Goal: Task Accomplishment & Management: Use online tool/utility

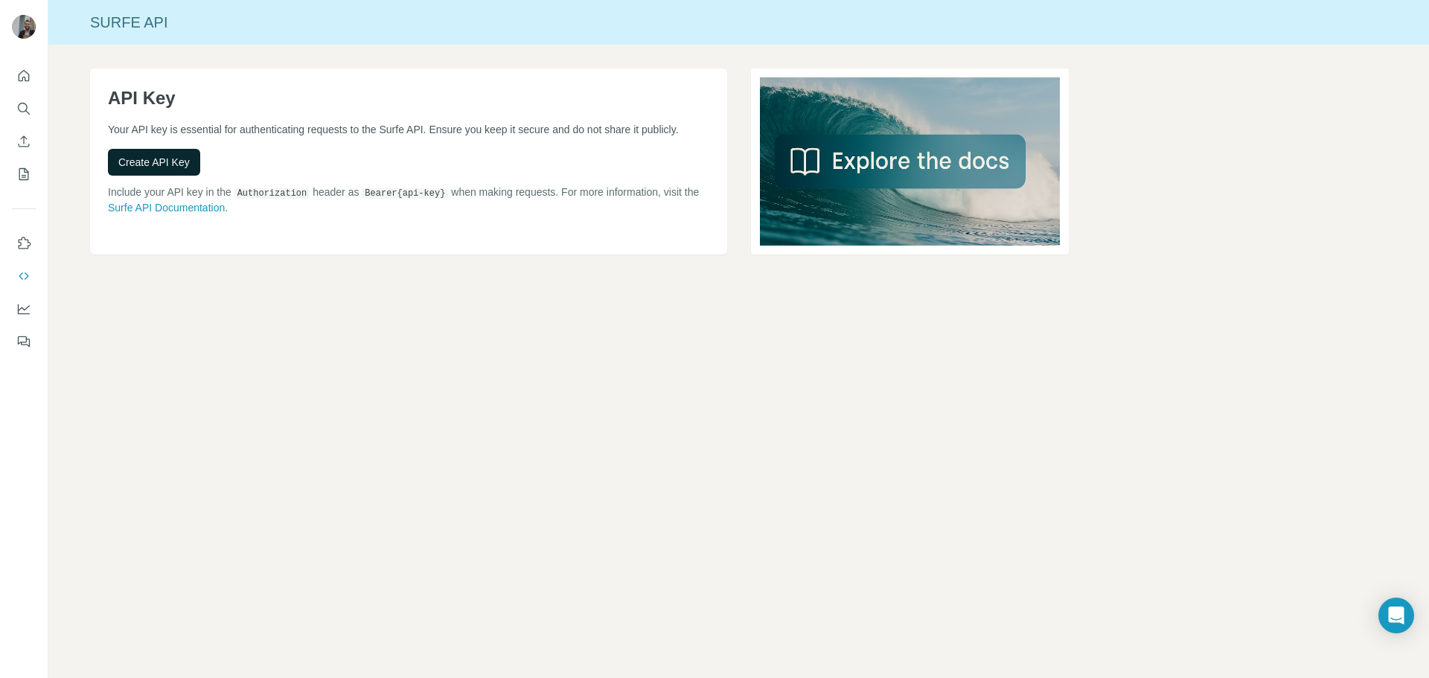
click at [176, 164] on span "Create API Key" at bounding box center [153, 162] width 71 height 15
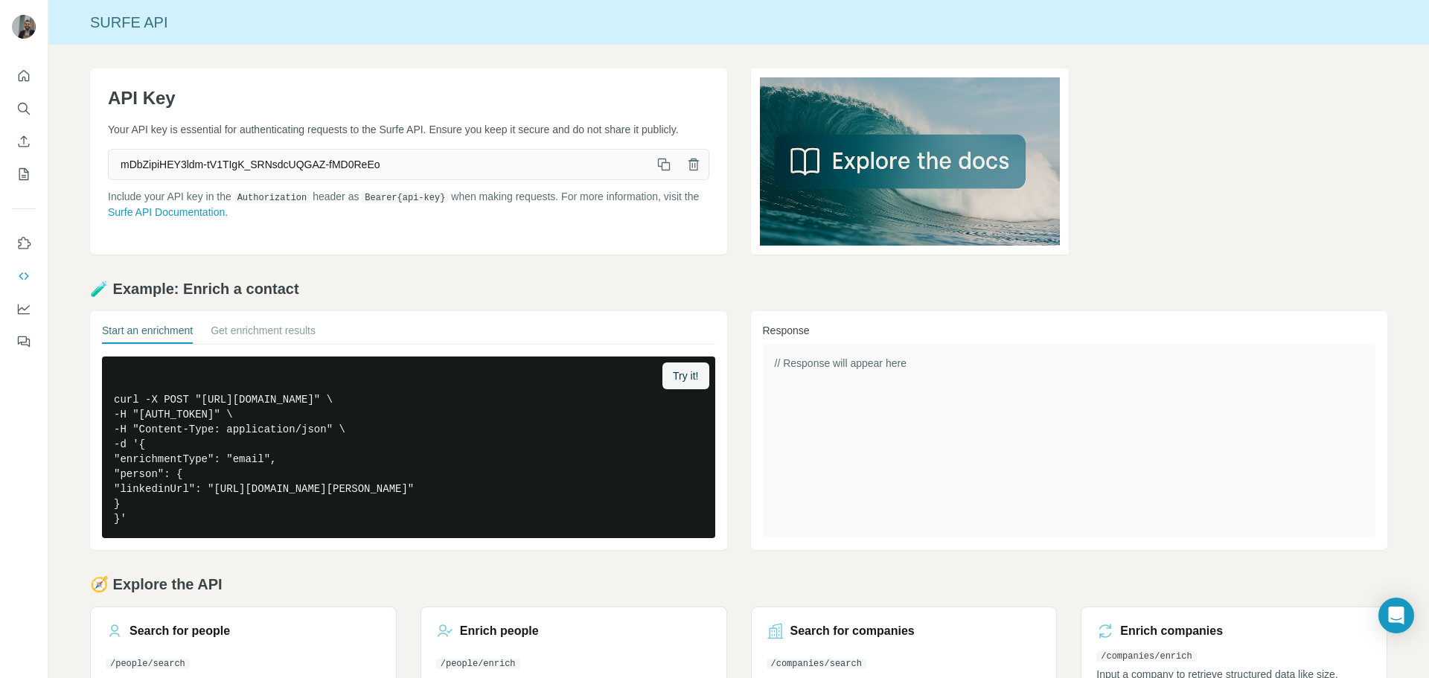
click at [661, 164] on icon "button" at bounding box center [663, 164] width 15 height 15
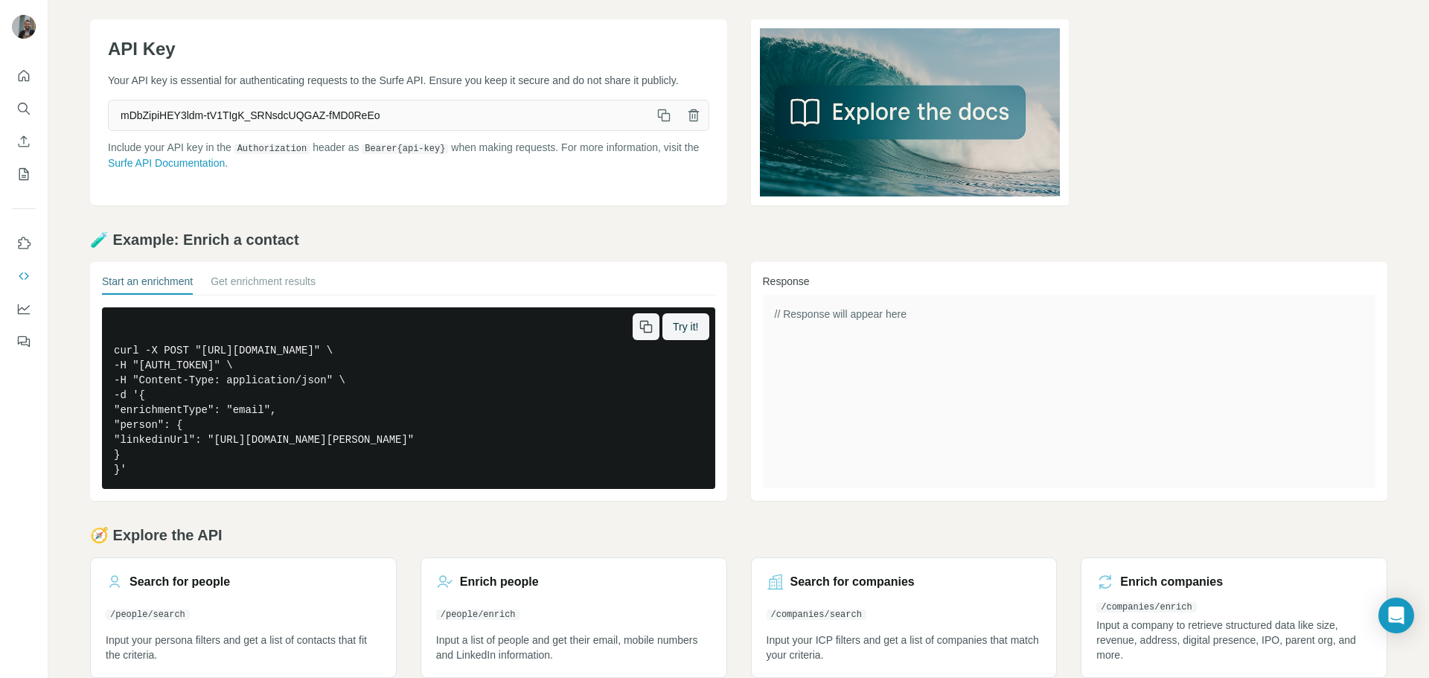
scroll to position [73, 0]
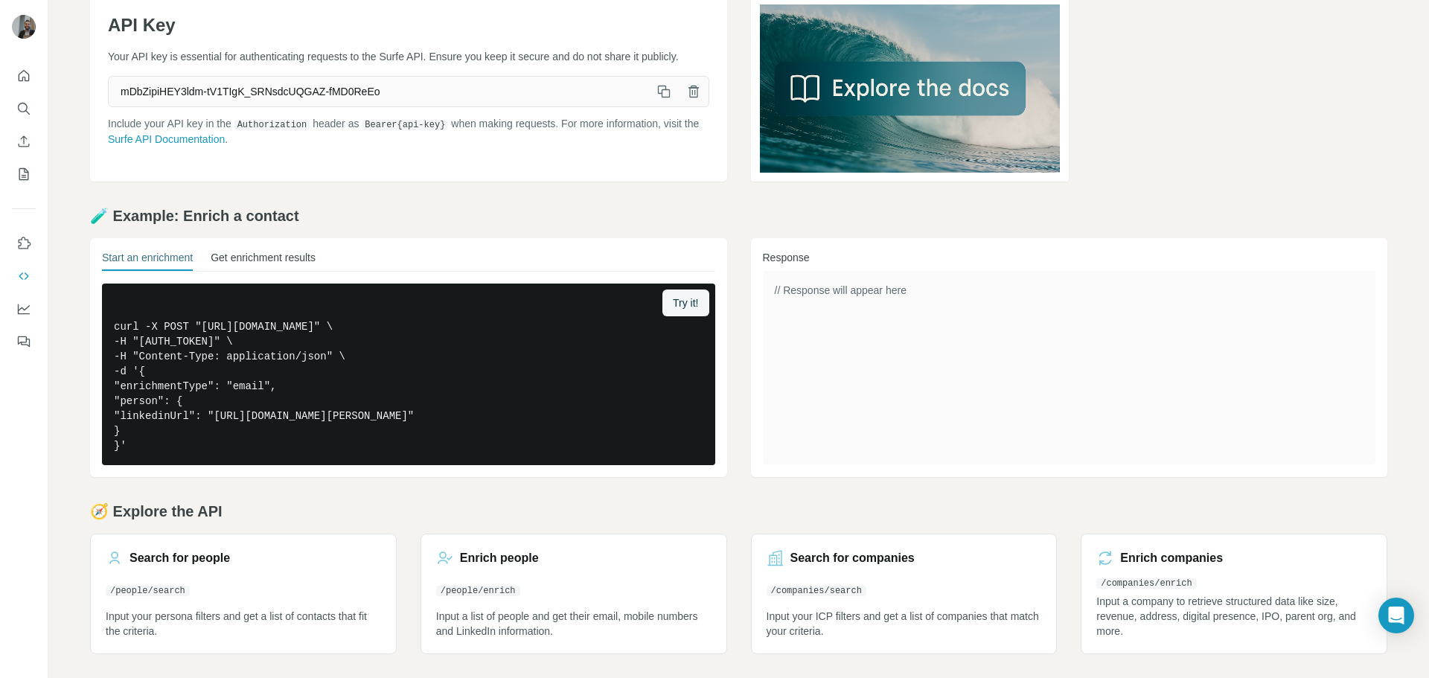
click at [240, 254] on button "Get enrichment results" at bounding box center [263, 260] width 105 height 21
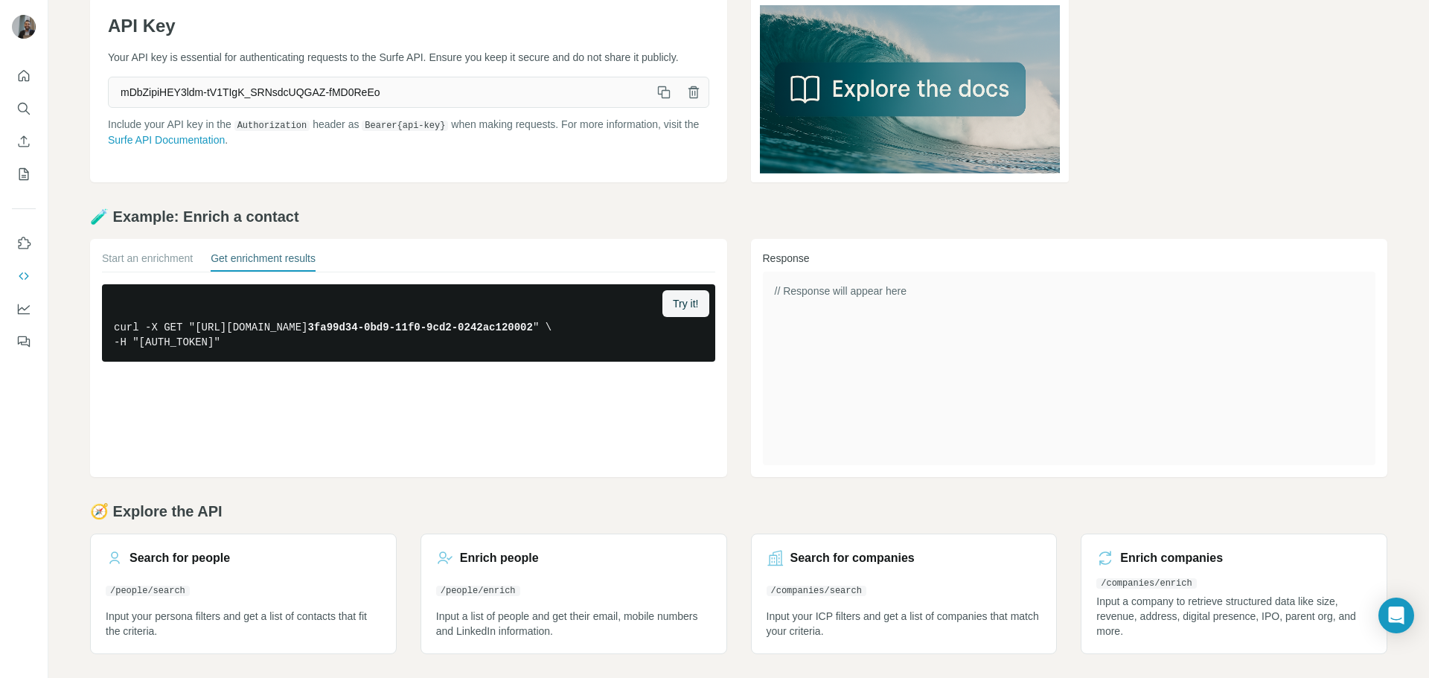
scroll to position [72, 0]
click at [166, 255] on button "Start an enrichment" at bounding box center [147, 261] width 91 height 21
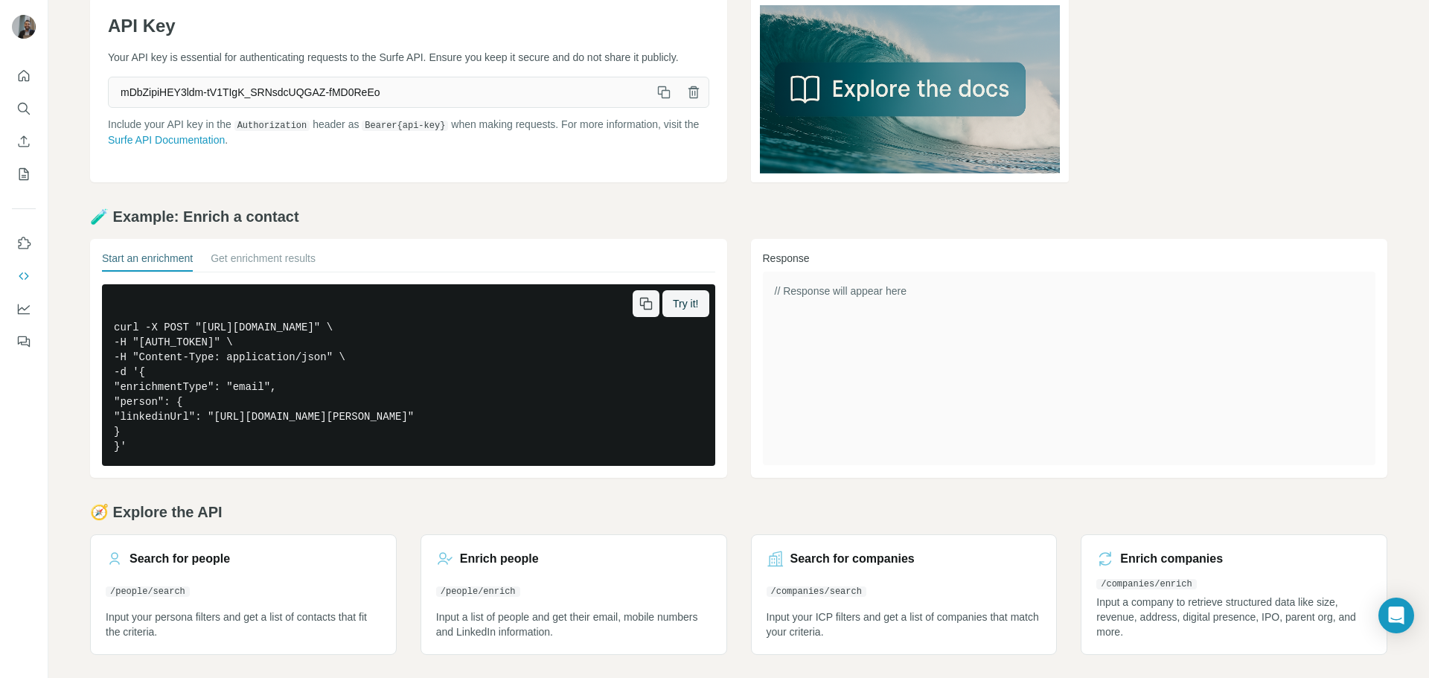
click at [327, 343] on pre "curl -X POST "[URL][DOMAIN_NAME]" \ -H "[AUTH_TOKEN]" \ -H "Content-Type: appli…" at bounding box center [408, 375] width 613 height 182
click at [682, 310] on span "Try it!" at bounding box center [685, 303] width 25 height 15
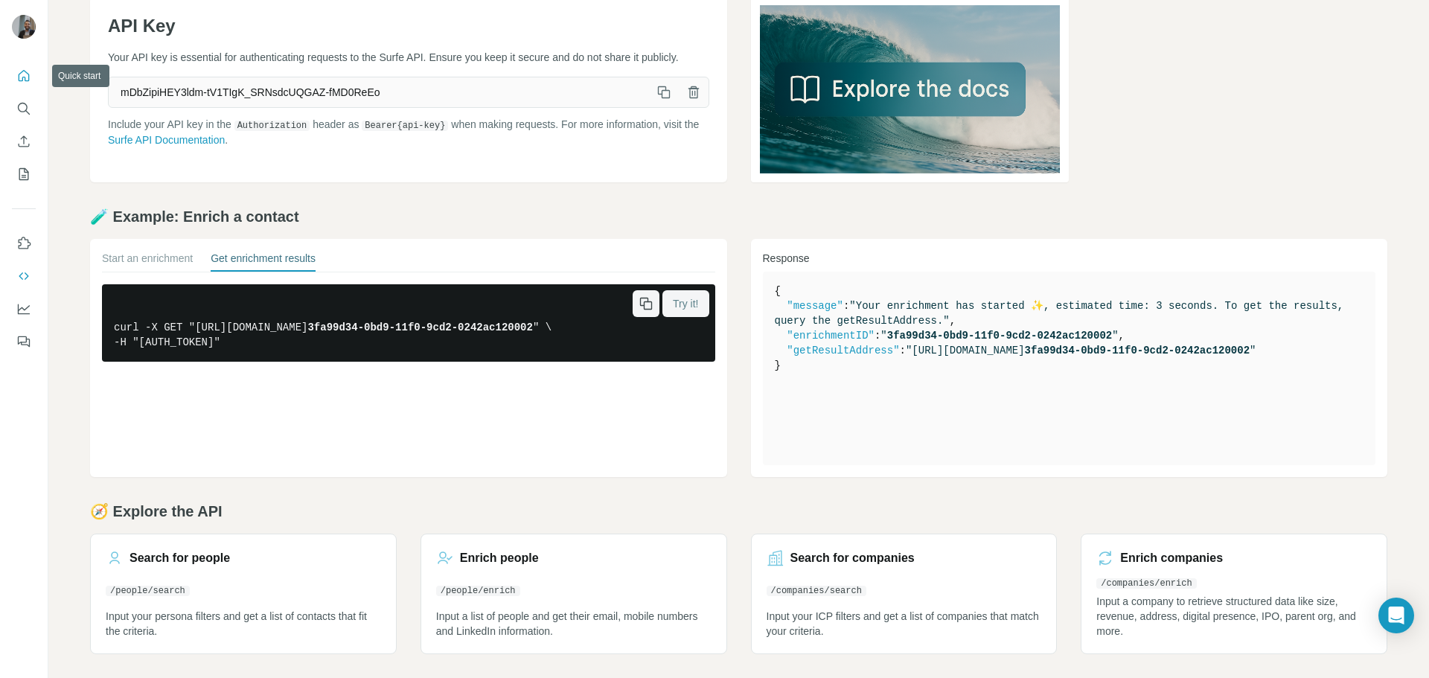
click at [31, 78] on button "Quick start" at bounding box center [24, 76] width 24 height 27
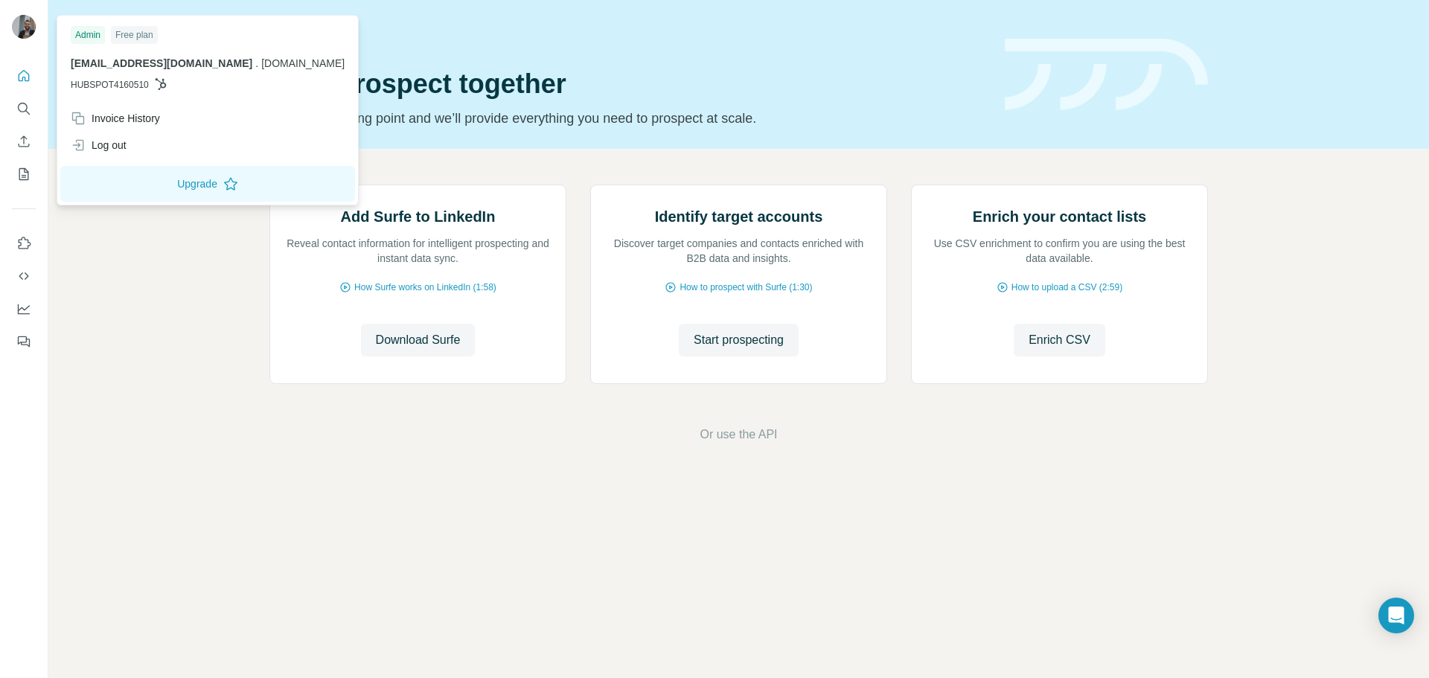
click at [23, 28] on img at bounding box center [24, 27] width 24 height 24
click at [22, 175] on icon "My lists" at bounding box center [23, 174] width 15 height 15
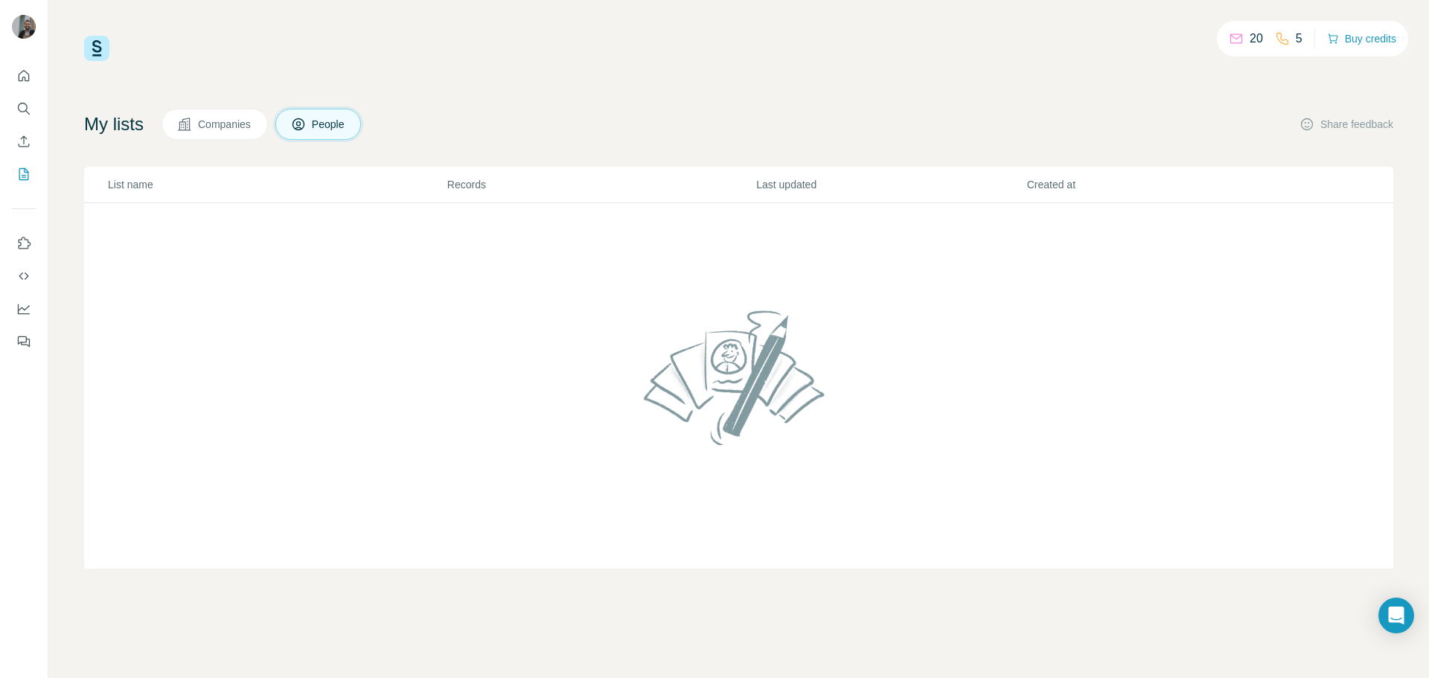
click at [214, 121] on span "Companies" at bounding box center [225, 124] width 54 height 15
click at [25, 278] on icon "Use Surfe API" at bounding box center [23, 276] width 15 height 15
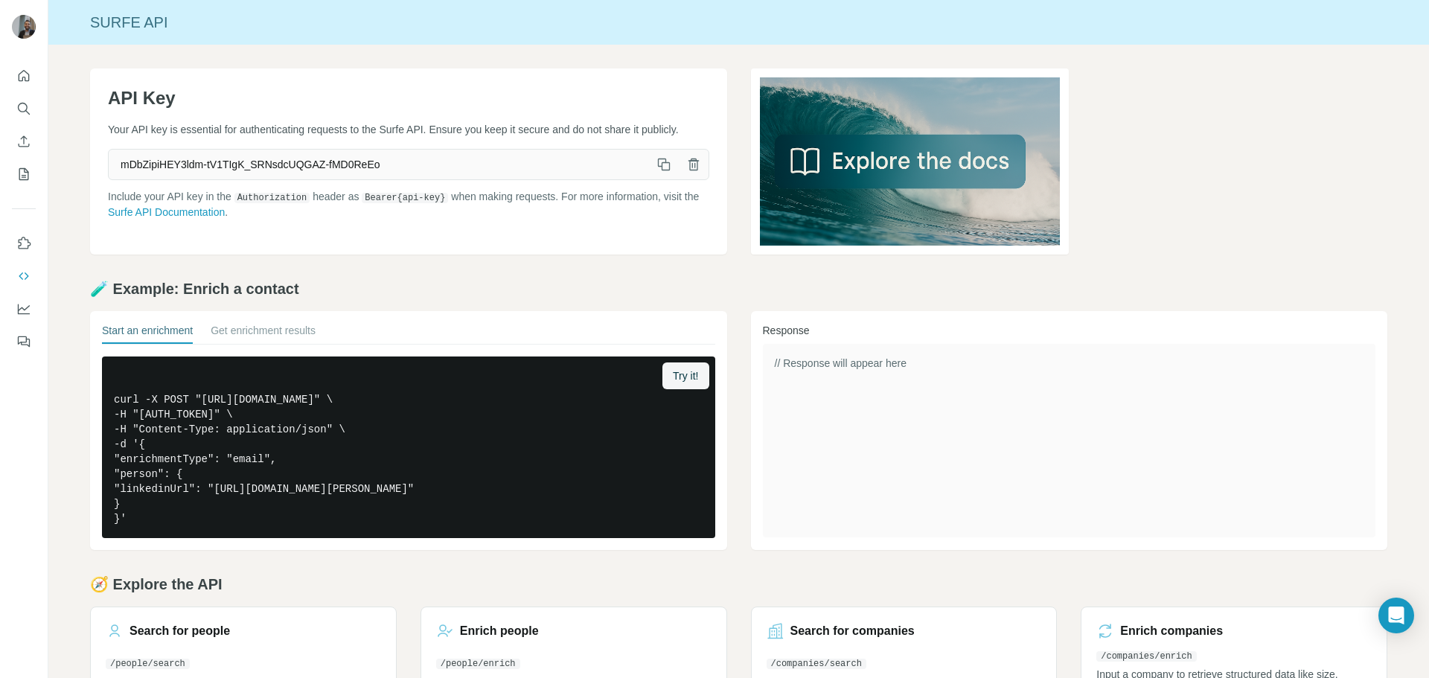
click at [659, 287] on h2 "🧪 Example: Enrich a contact" at bounding box center [738, 288] width 1297 height 21
click at [658, 278] on div "API Key Your API key is essential for authenticating requests to the Surfe API.…" at bounding box center [738, 398] width 1380 height 706
click at [23, 83] on icon "Quick start" at bounding box center [23, 75] width 15 height 15
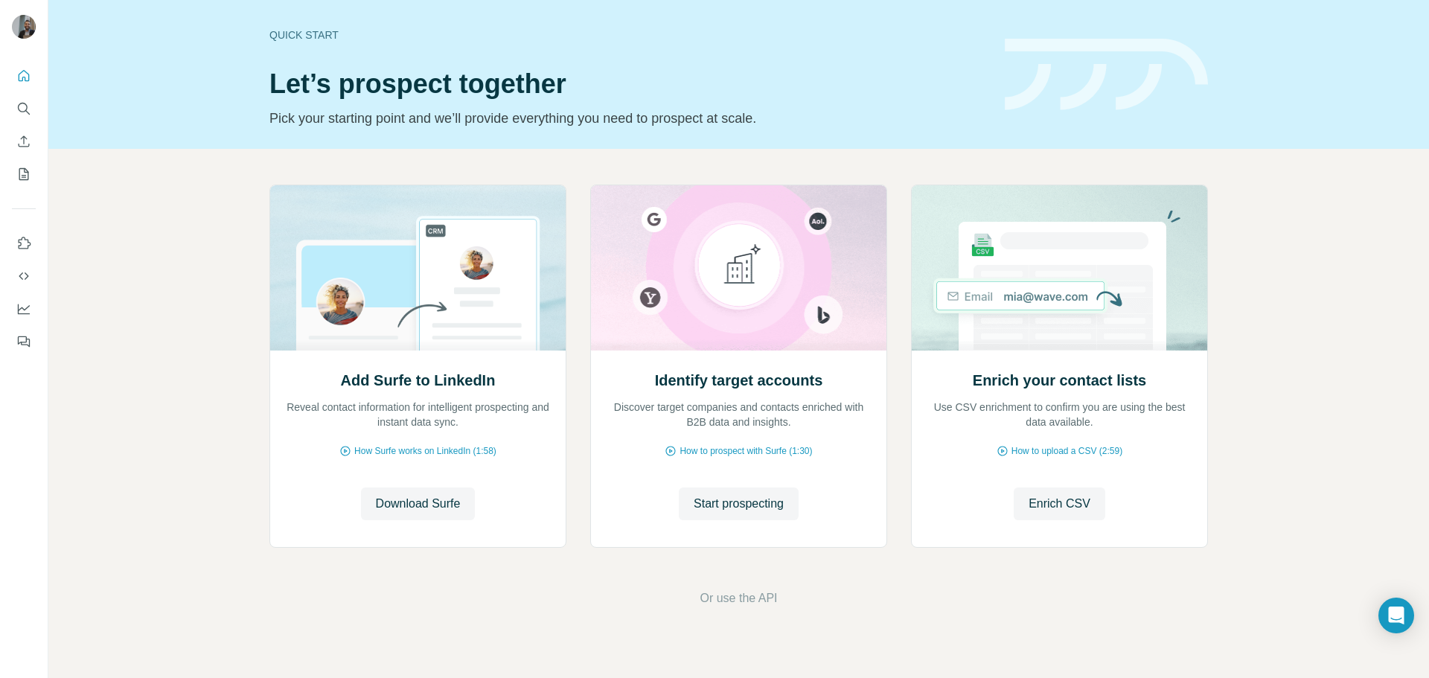
click at [1314, 426] on div "Add Surfe to LinkedIn Reveal contact information for intelligent prospecting an…" at bounding box center [738, 396] width 1380 height 494
click at [760, 488] on button "Start prospecting" at bounding box center [739, 503] width 120 height 33
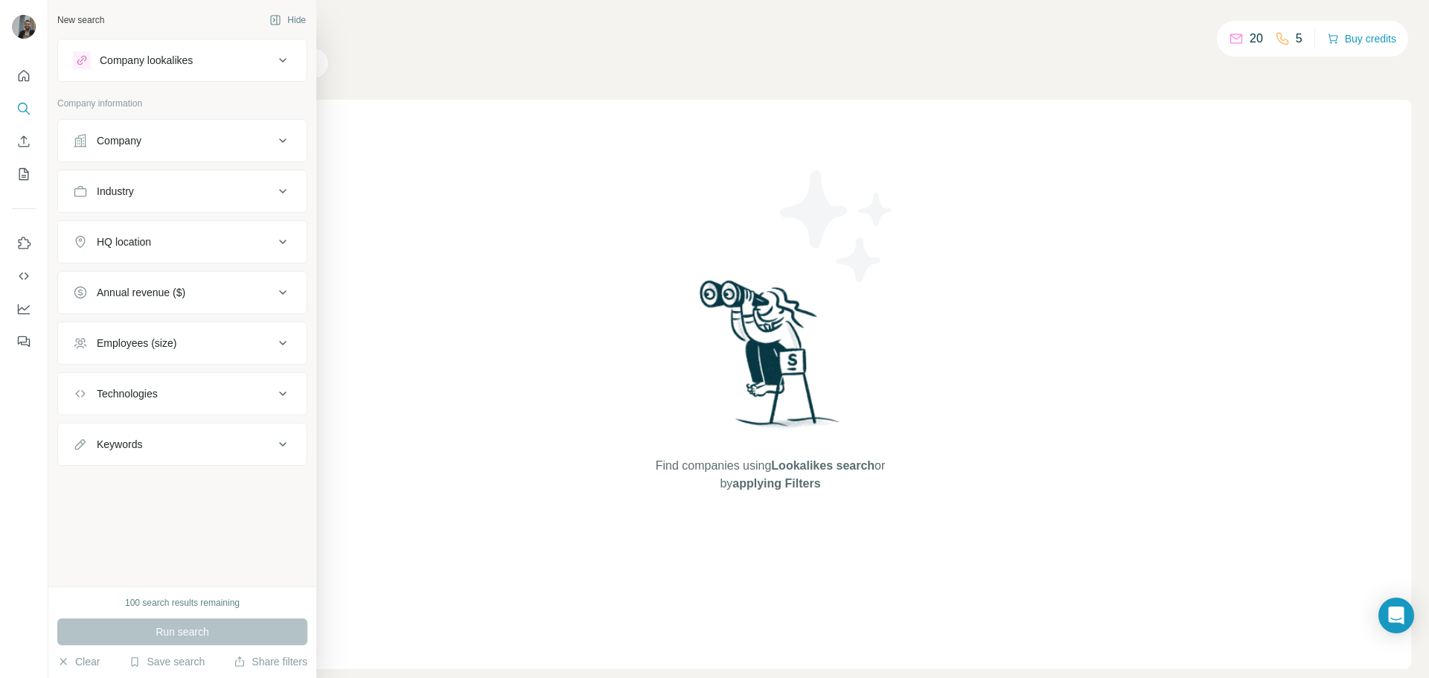
click at [249, 150] on button "Company" at bounding box center [182, 141] width 249 height 36
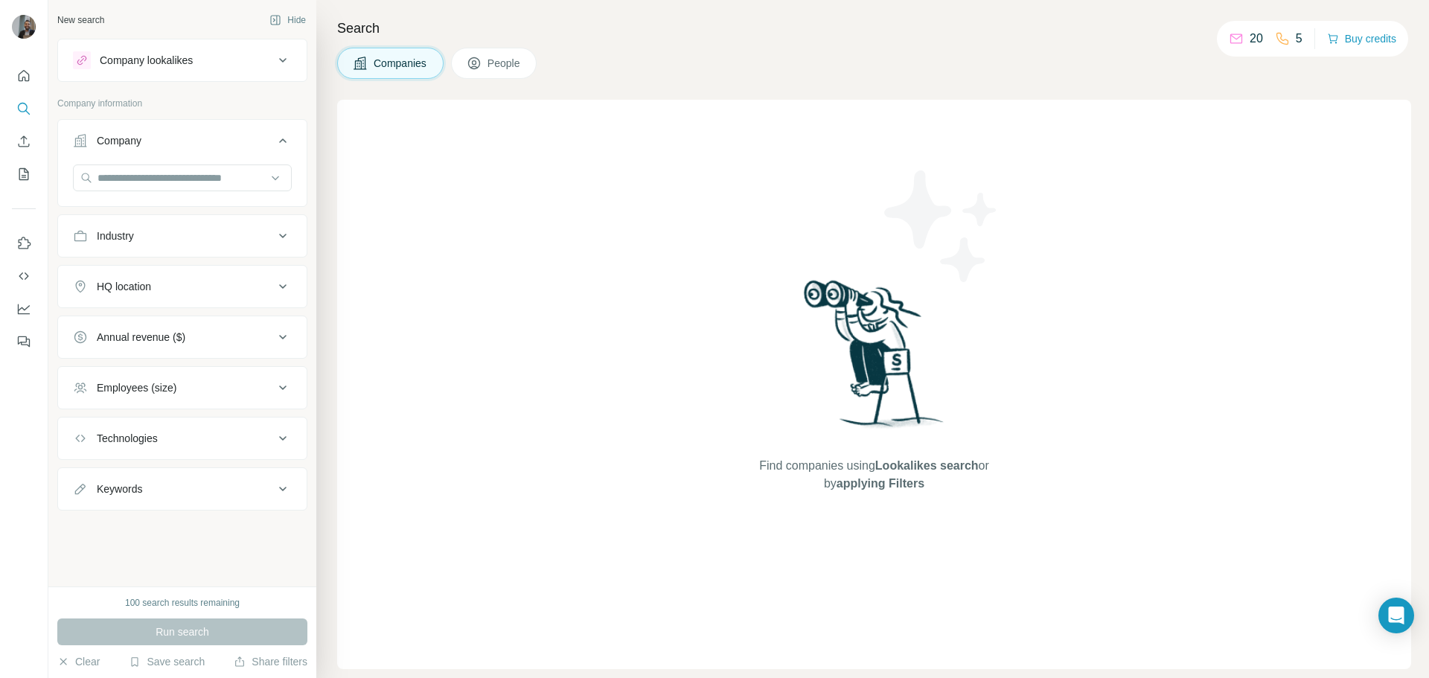
click at [294, 227] on button "Industry" at bounding box center [182, 236] width 249 height 36
click at [242, 267] on input at bounding box center [175, 273] width 184 height 16
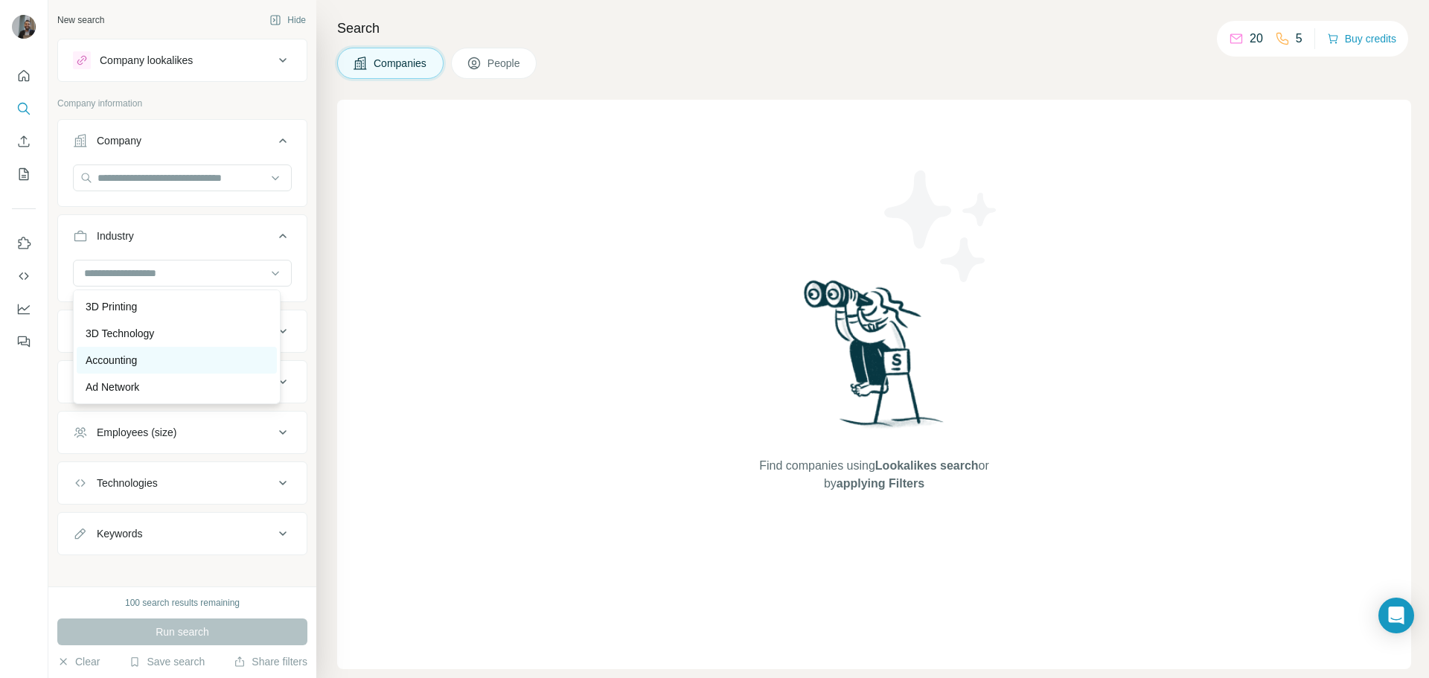
click at [150, 359] on div "Accounting" at bounding box center [177, 360] width 182 height 15
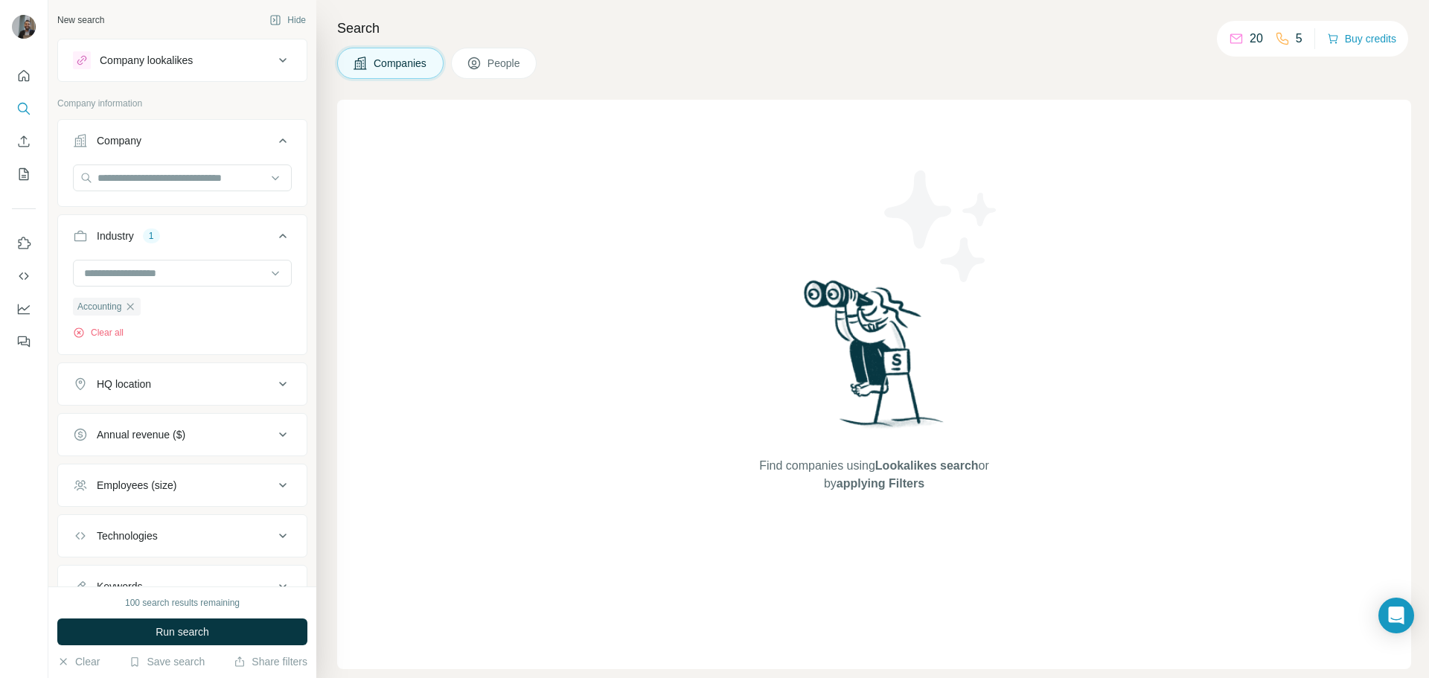
click at [187, 389] on div "HQ location" at bounding box center [173, 384] width 201 height 15
click at [174, 423] on input "text" at bounding box center [182, 421] width 219 height 27
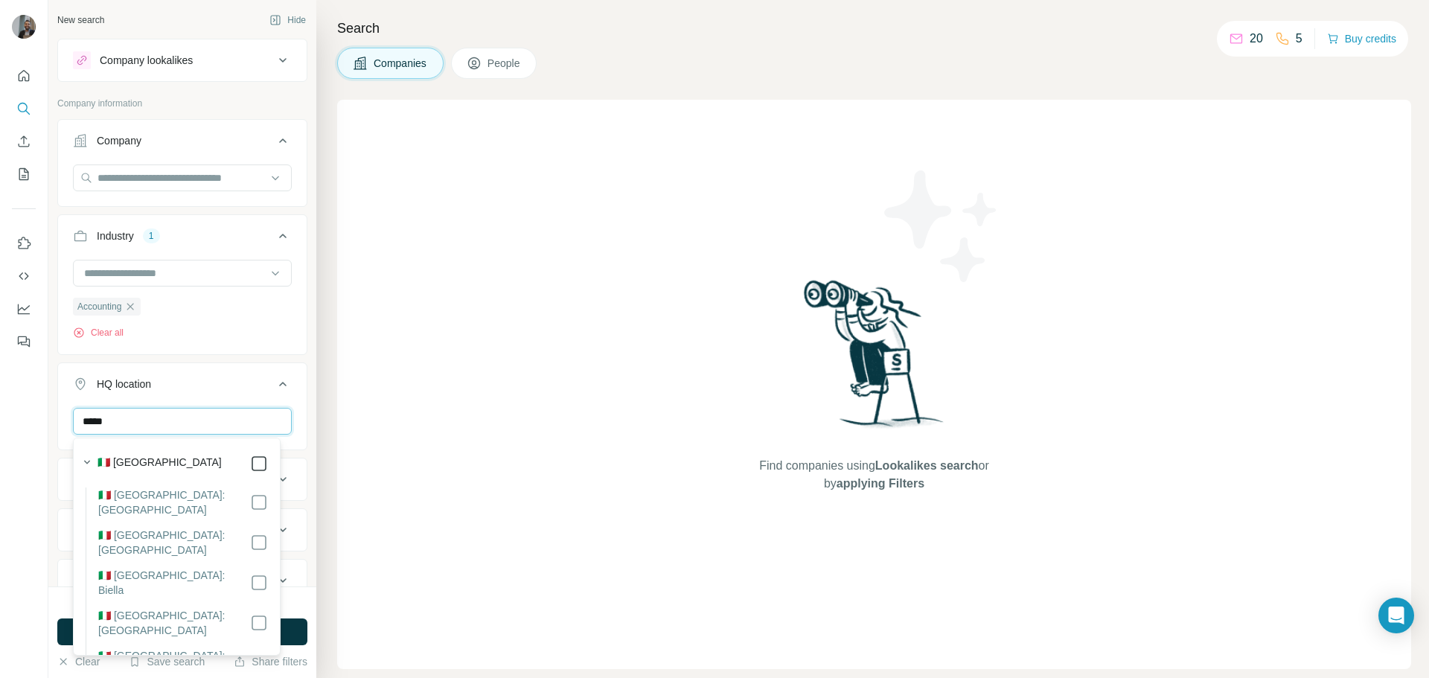
type input "*****"
click at [388, 488] on div "Find companies using Lookalikes search or by applying Filters" at bounding box center [874, 384] width 1074 height 569
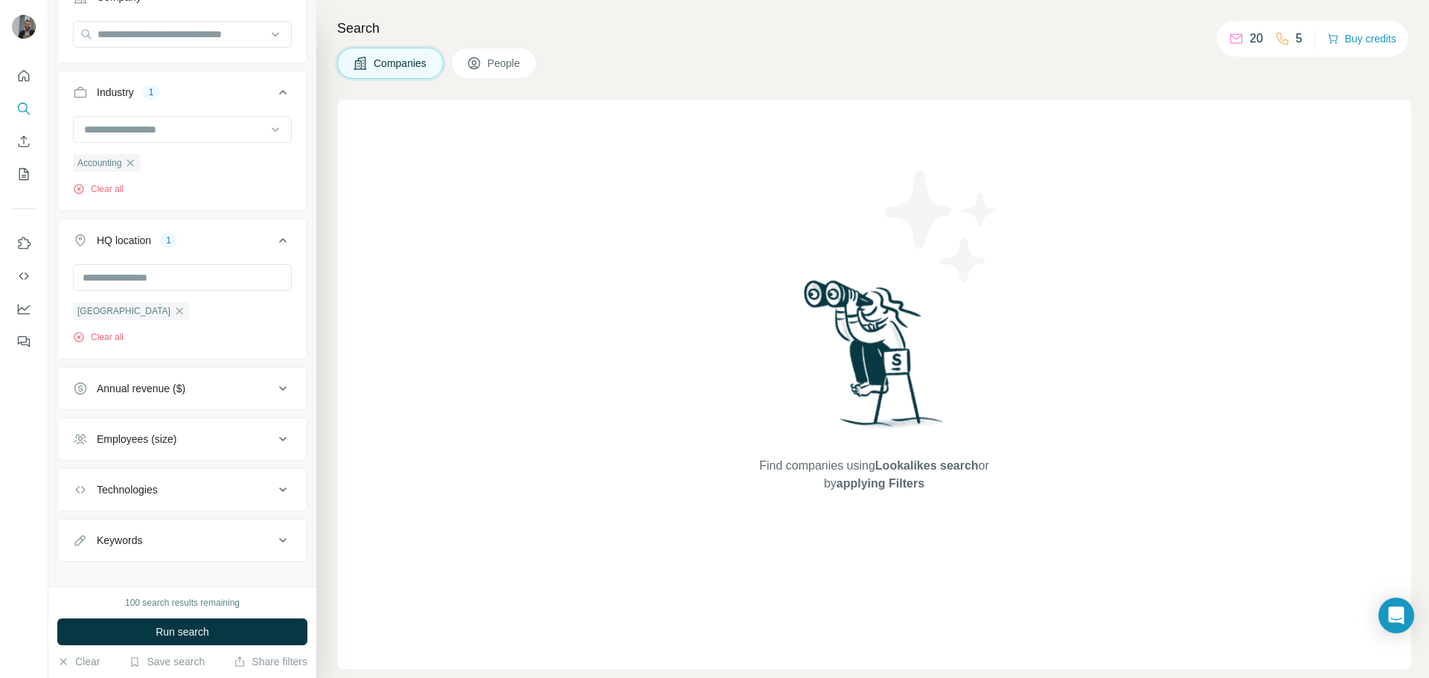
scroll to position [149, 0]
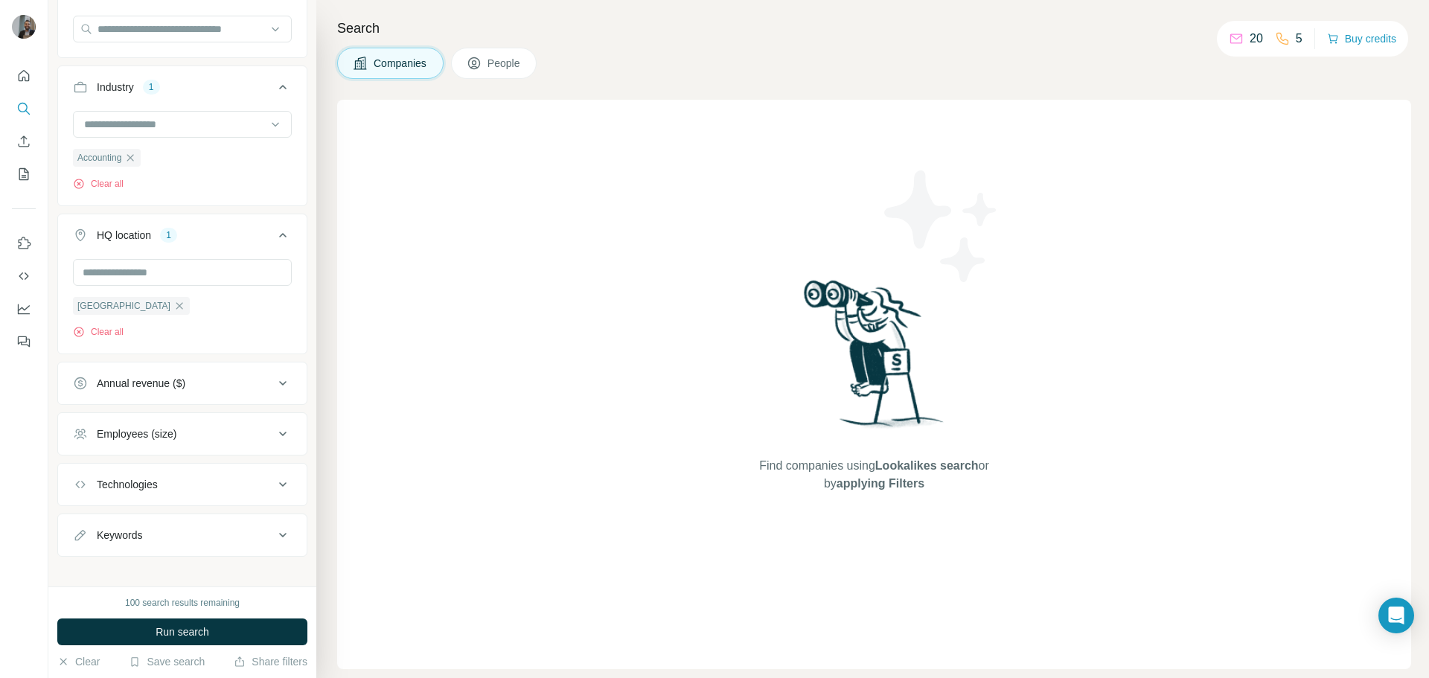
click at [238, 387] on div "Annual revenue ($)" at bounding box center [173, 383] width 201 height 15
click at [85, 439] on icon at bounding box center [82, 444] width 18 height 18
click at [300, 360] on div "New search Hide Company lookalikes Company information Company Industry 1 Accou…" at bounding box center [182, 293] width 268 height 586
click at [257, 381] on div "Annual revenue ($) 1" at bounding box center [173, 383] width 201 height 15
click at [274, 426] on icon at bounding box center [283, 434] width 18 height 18
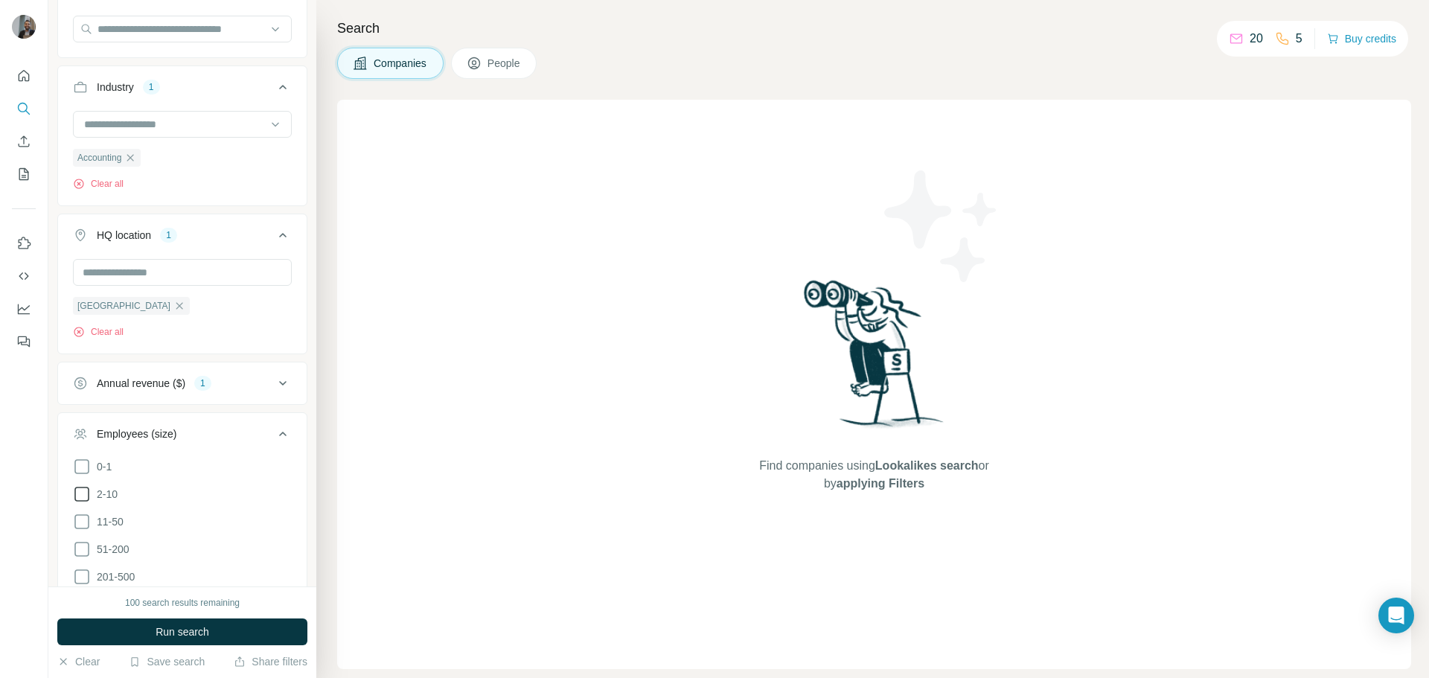
click at [82, 493] on icon at bounding box center [82, 494] width 18 height 18
click at [81, 516] on icon at bounding box center [82, 522] width 18 height 18
click at [78, 545] on icon at bounding box center [82, 549] width 18 height 18
click at [85, 490] on icon at bounding box center [81, 494] width 15 height 15
click at [296, 406] on div "New search Hide Company lookalikes Company information Company Industry 1 Accou…" at bounding box center [182, 293] width 268 height 586
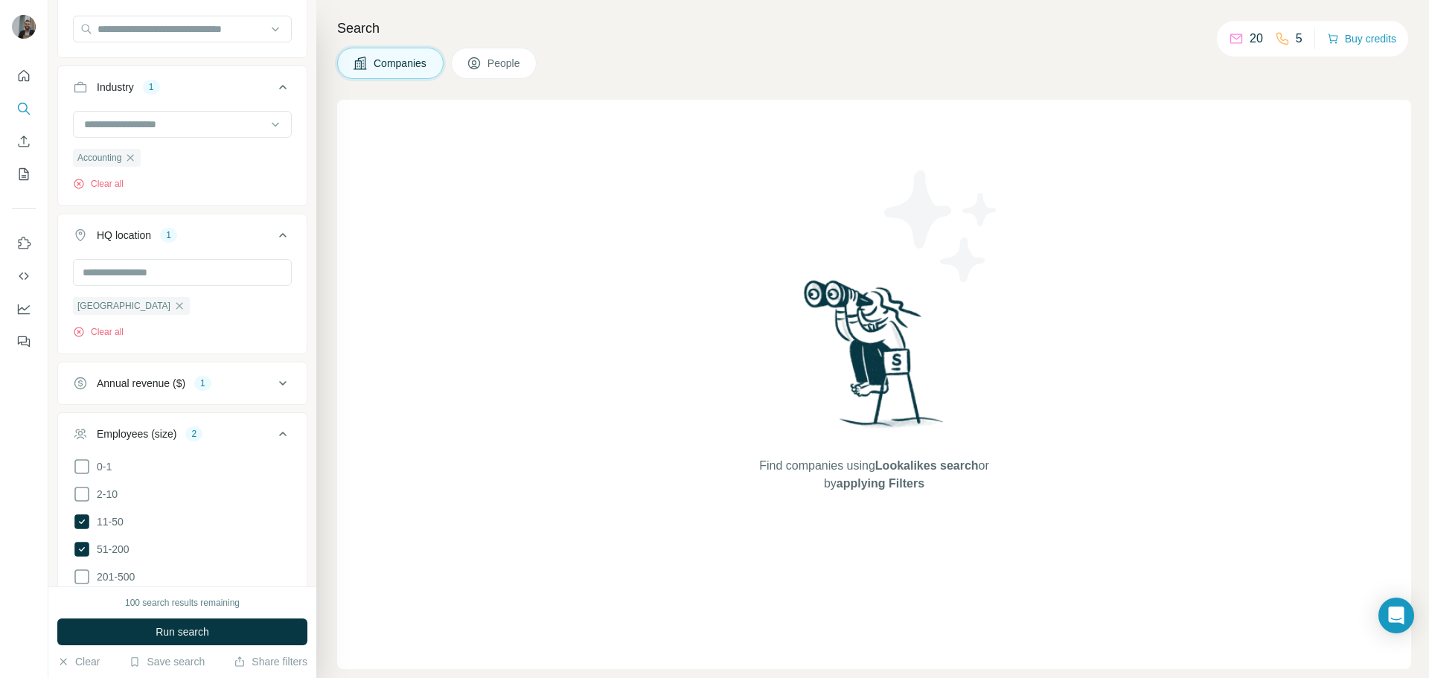
click at [274, 427] on icon at bounding box center [283, 434] width 18 height 18
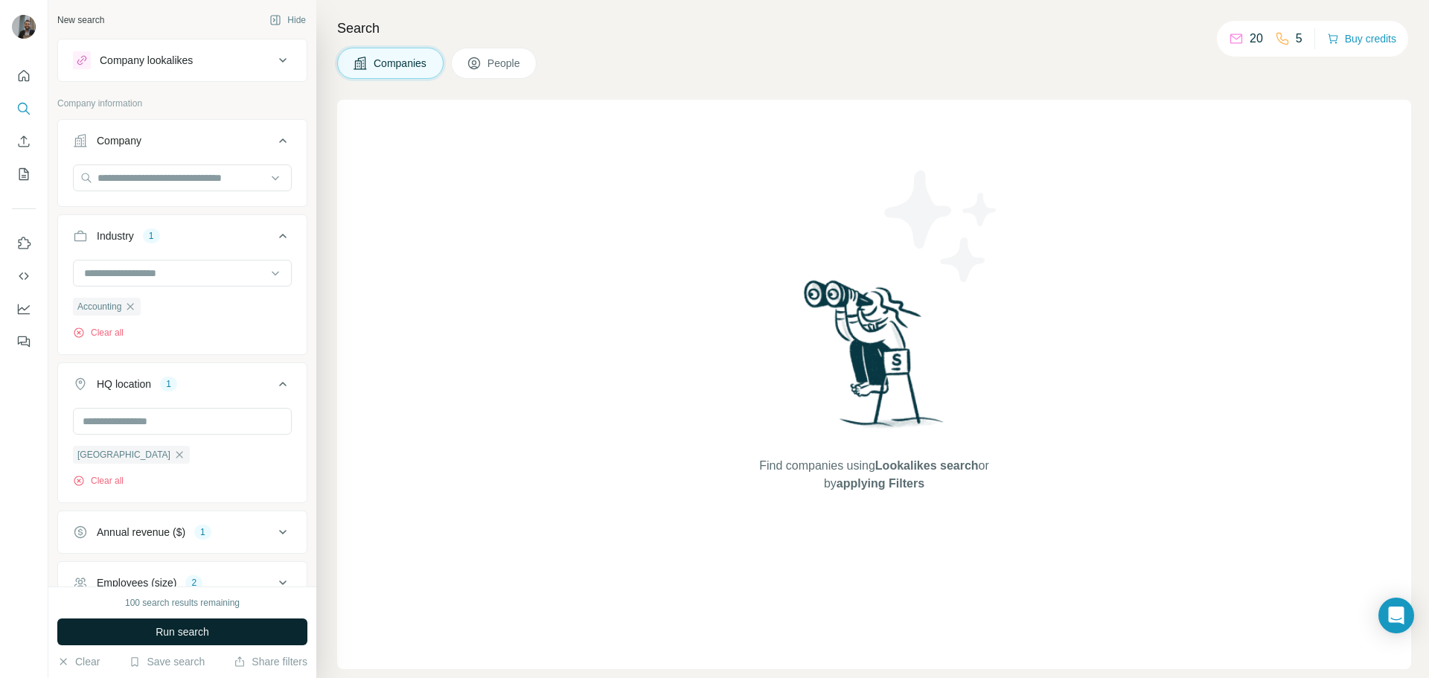
click at [204, 641] on button "Run search" at bounding box center [182, 631] width 250 height 27
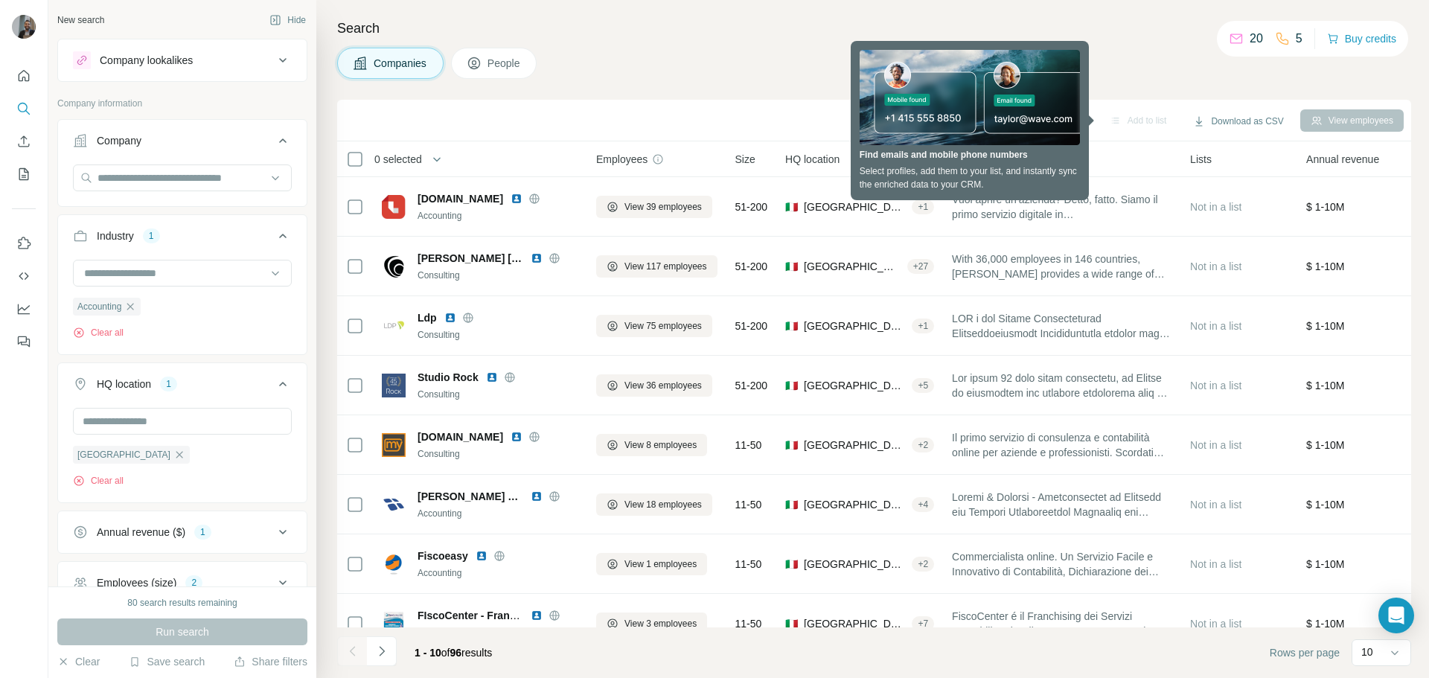
click at [743, 57] on div "Companies People" at bounding box center [874, 63] width 1074 height 31
click at [1111, 19] on h4 "Search" at bounding box center [874, 28] width 1074 height 21
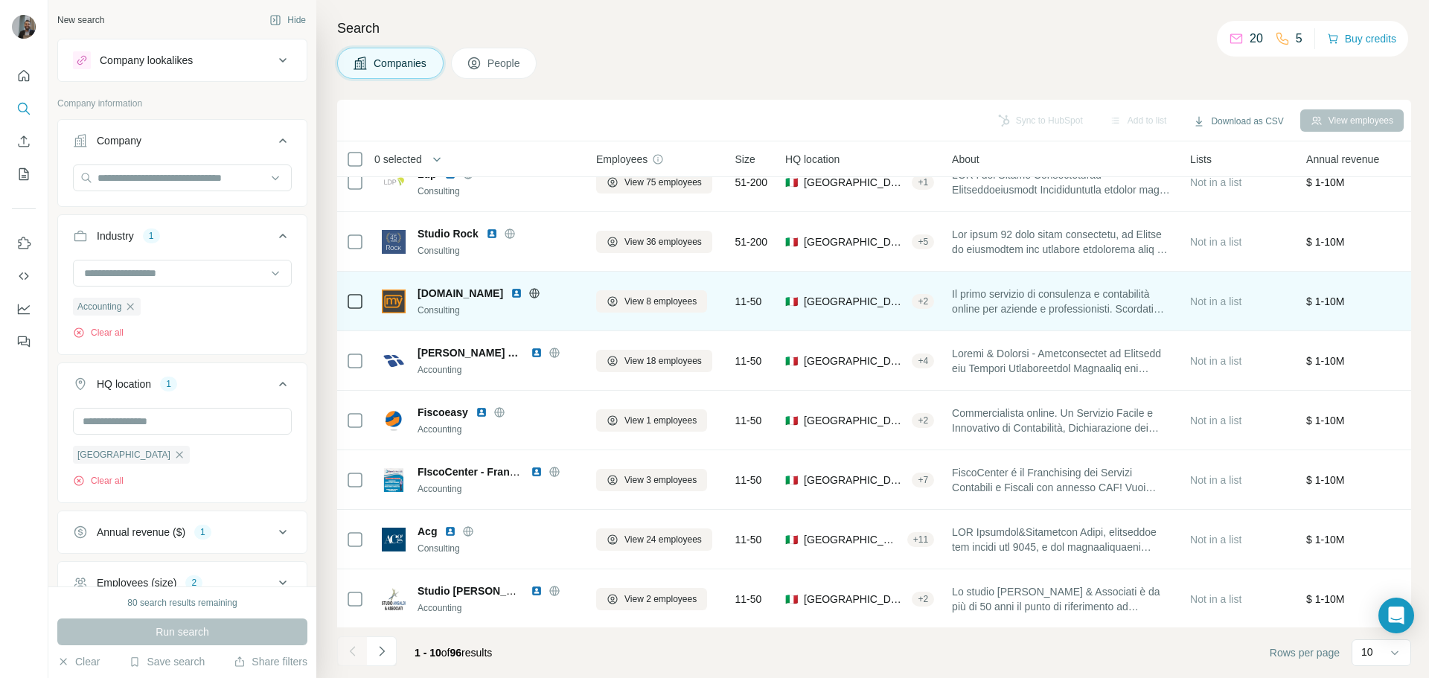
scroll to position [153, 0]
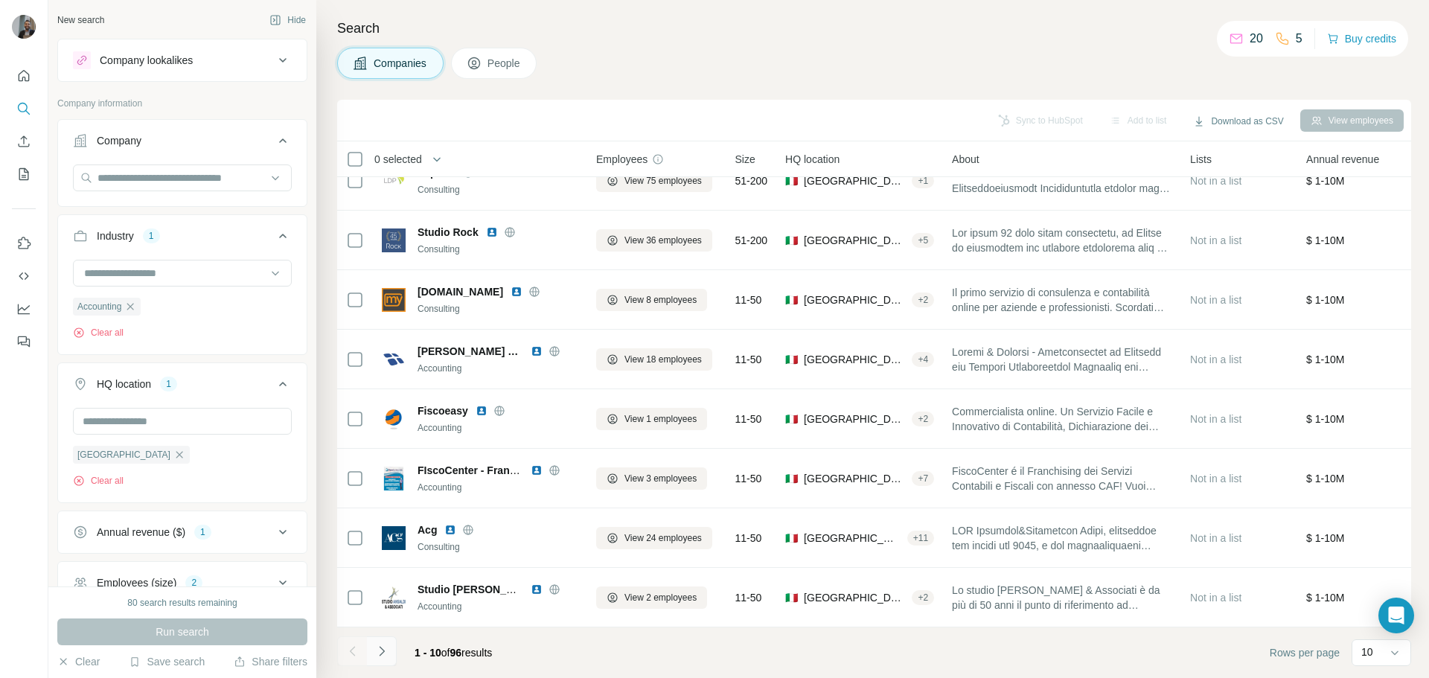
click at [380, 648] on icon "Navigate to next page" at bounding box center [381, 651] width 5 height 10
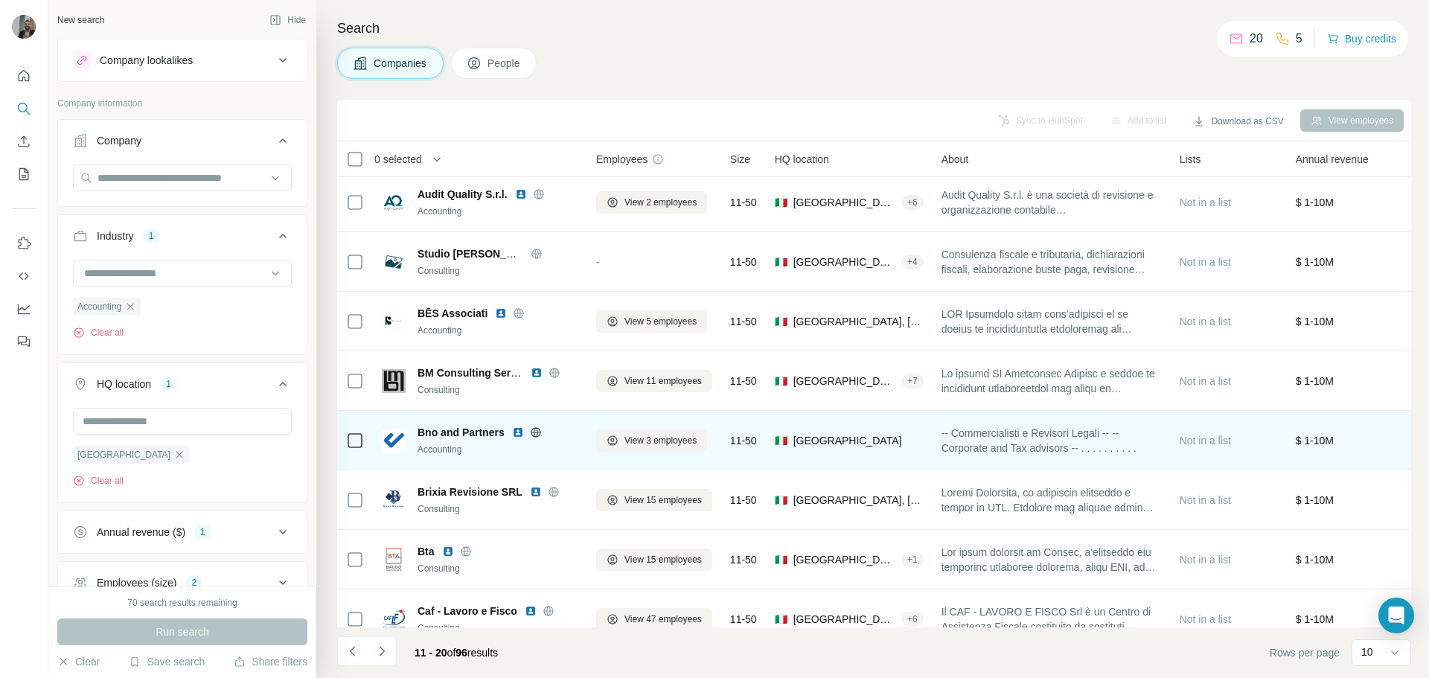
scroll to position [0, 0]
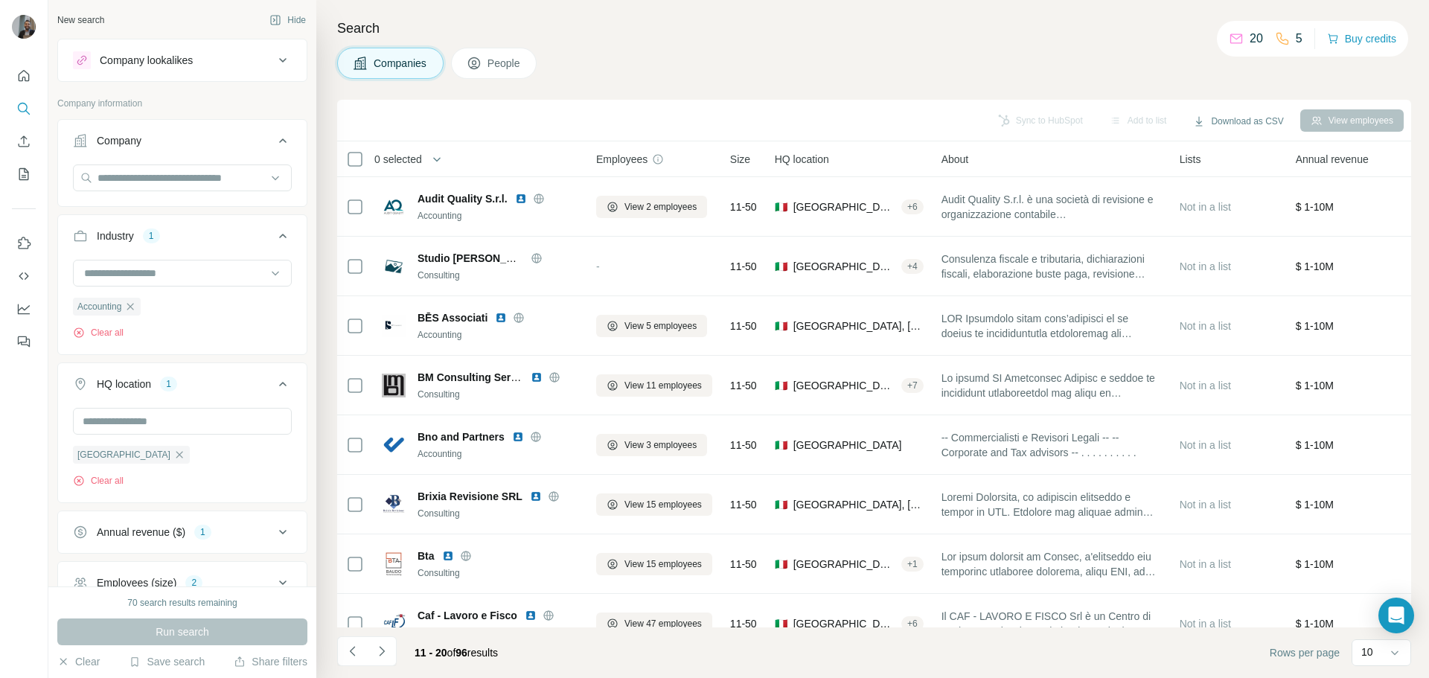
click at [505, 60] on span "People" at bounding box center [504, 63] width 34 height 15
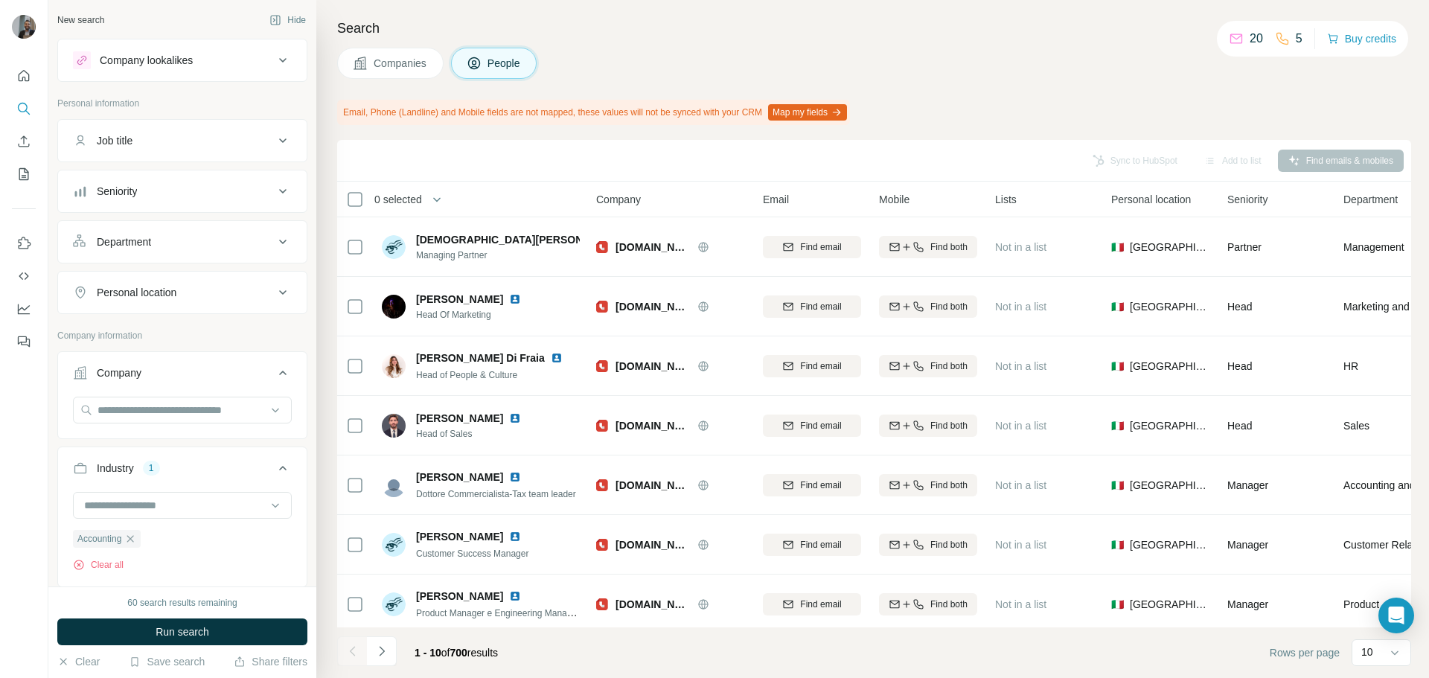
click at [274, 136] on icon at bounding box center [283, 141] width 18 height 18
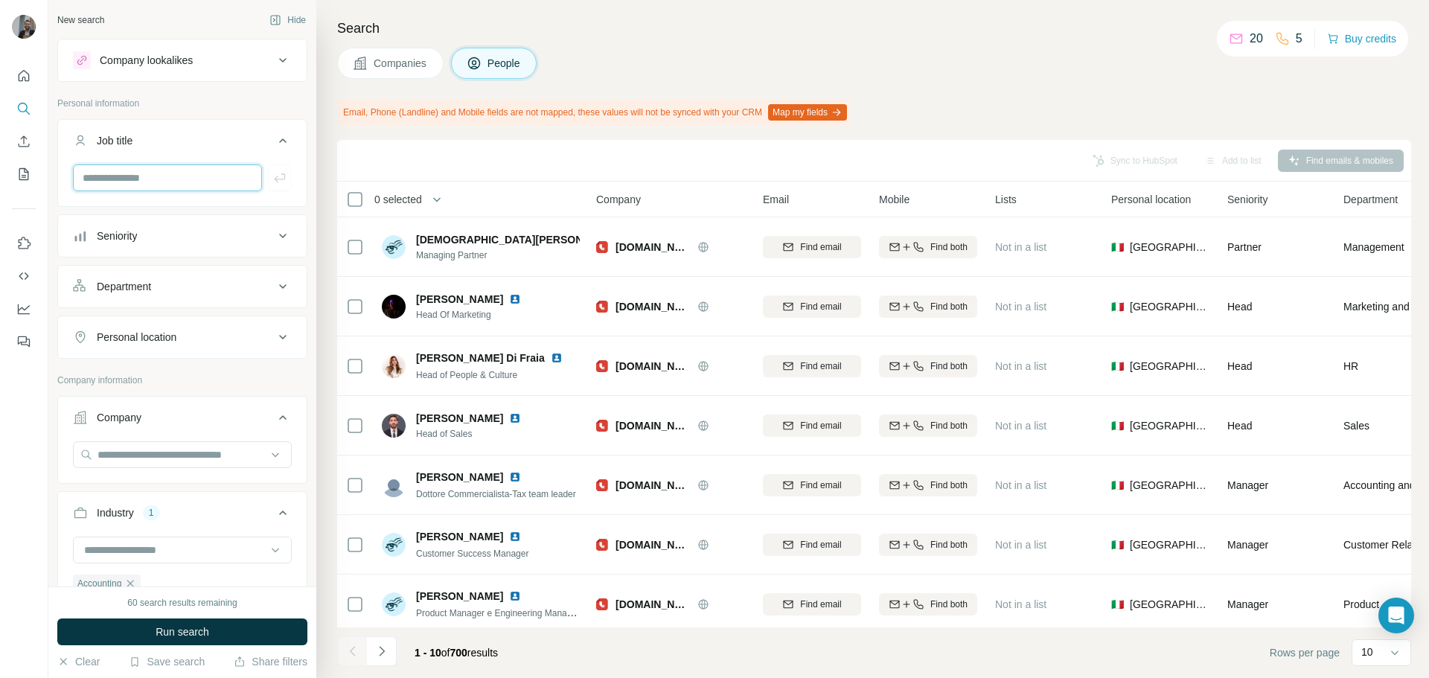
click at [176, 177] on input "text" at bounding box center [167, 177] width 189 height 27
type input "*****"
click at [274, 183] on icon "button" at bounding box center [279, 177] width 15 height 15
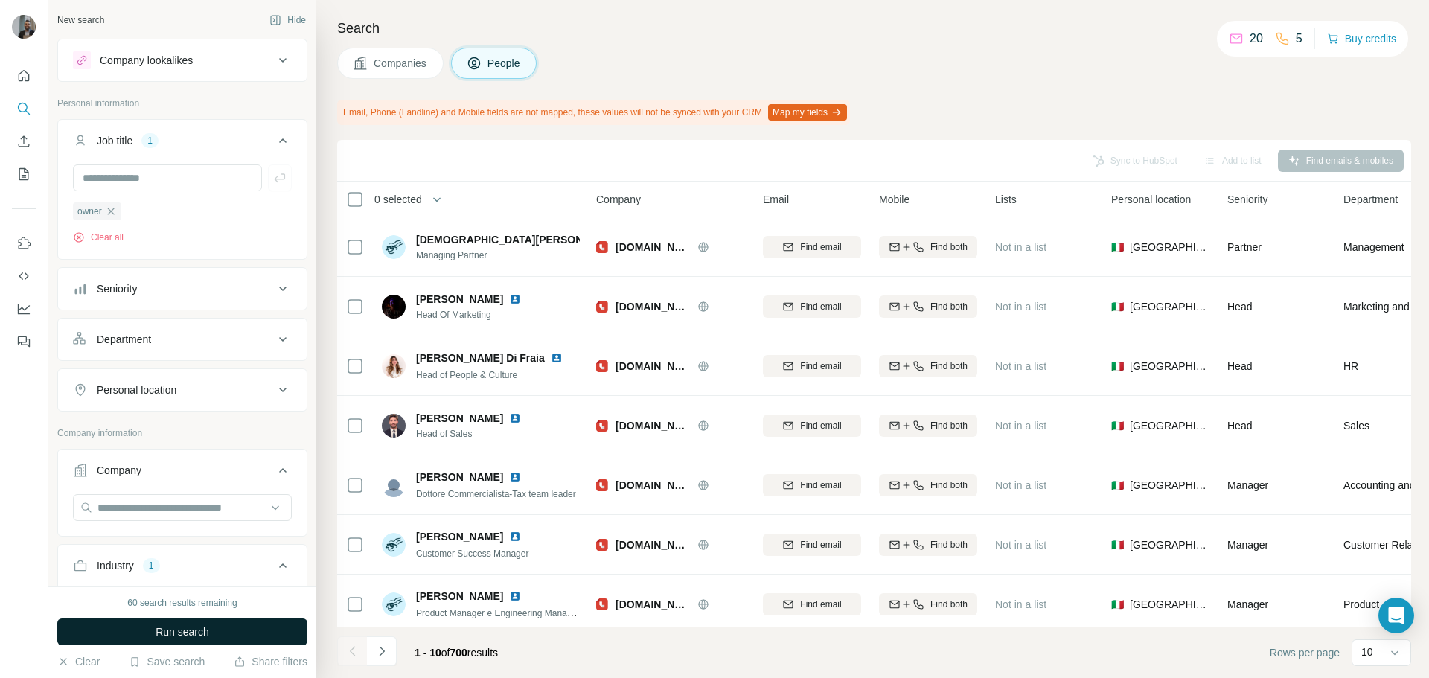
click at [170, 636] on span "Run search" at bounding box center [183, 631] width 54 height 15
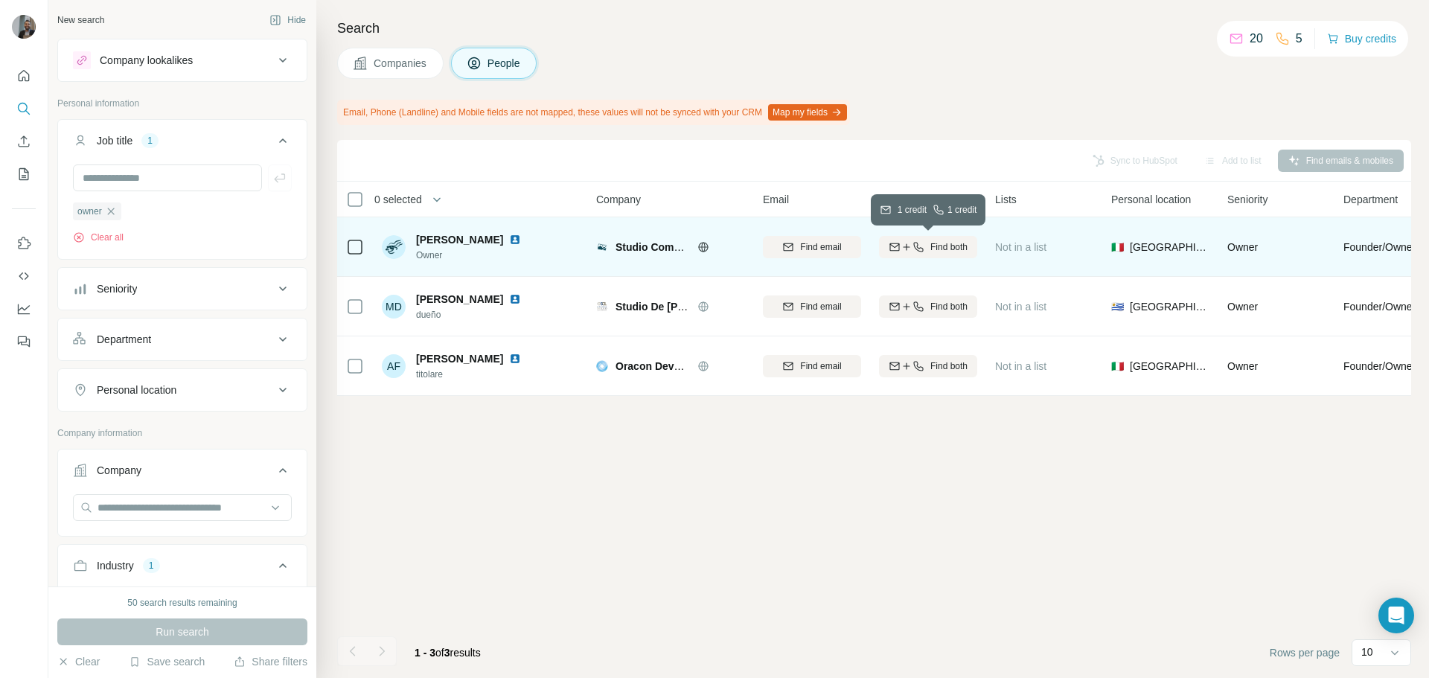
click at [955, 246] on span "Find both" at bounding box center [948, 246] width 37 height 13
click at [932, 48] on div "Companies People" at bounding box center [874, 63] width 1074 height 31
click at [391, 56] on span "Companies" at bounding box center [401, 63] width 54 height 15
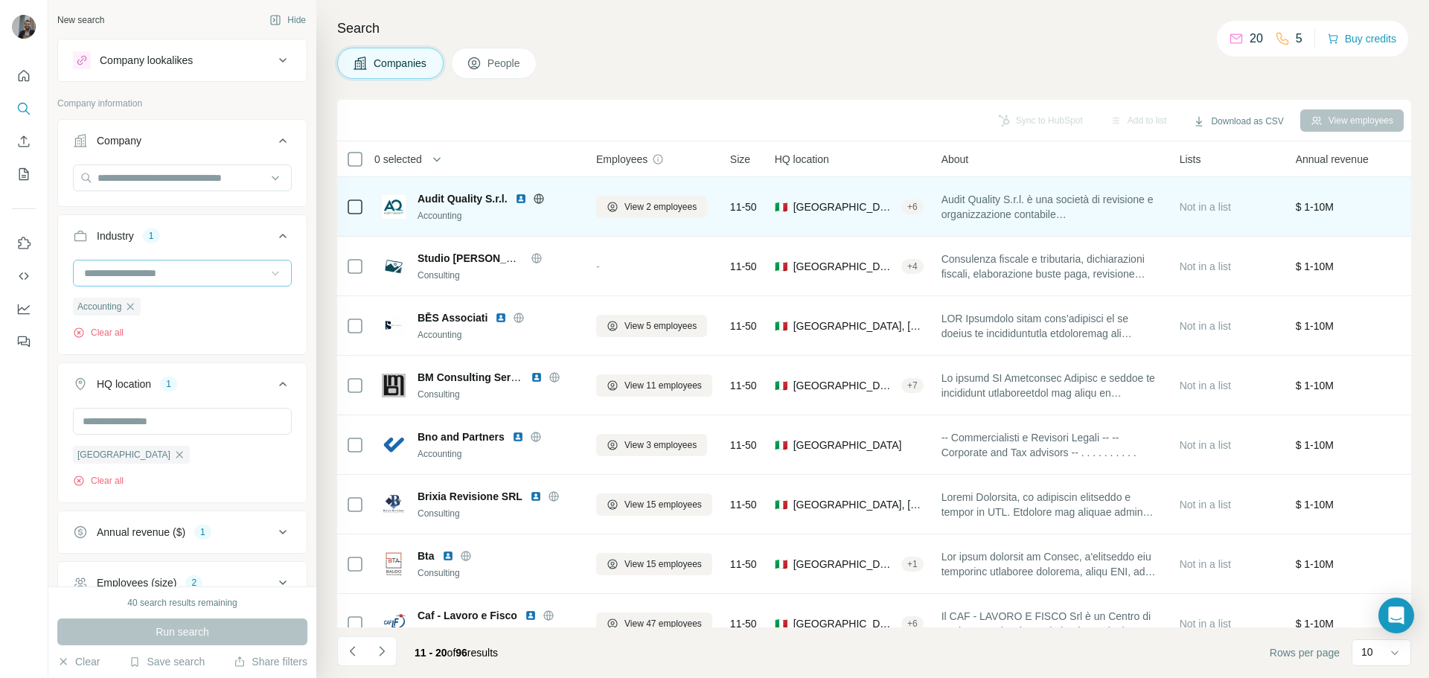
click at [268, 266] on icon at bounding box center [275, 273] width 15 height 15
click at [513, 58] on span "People" at bounding box center [504, 63] width 34 height 15
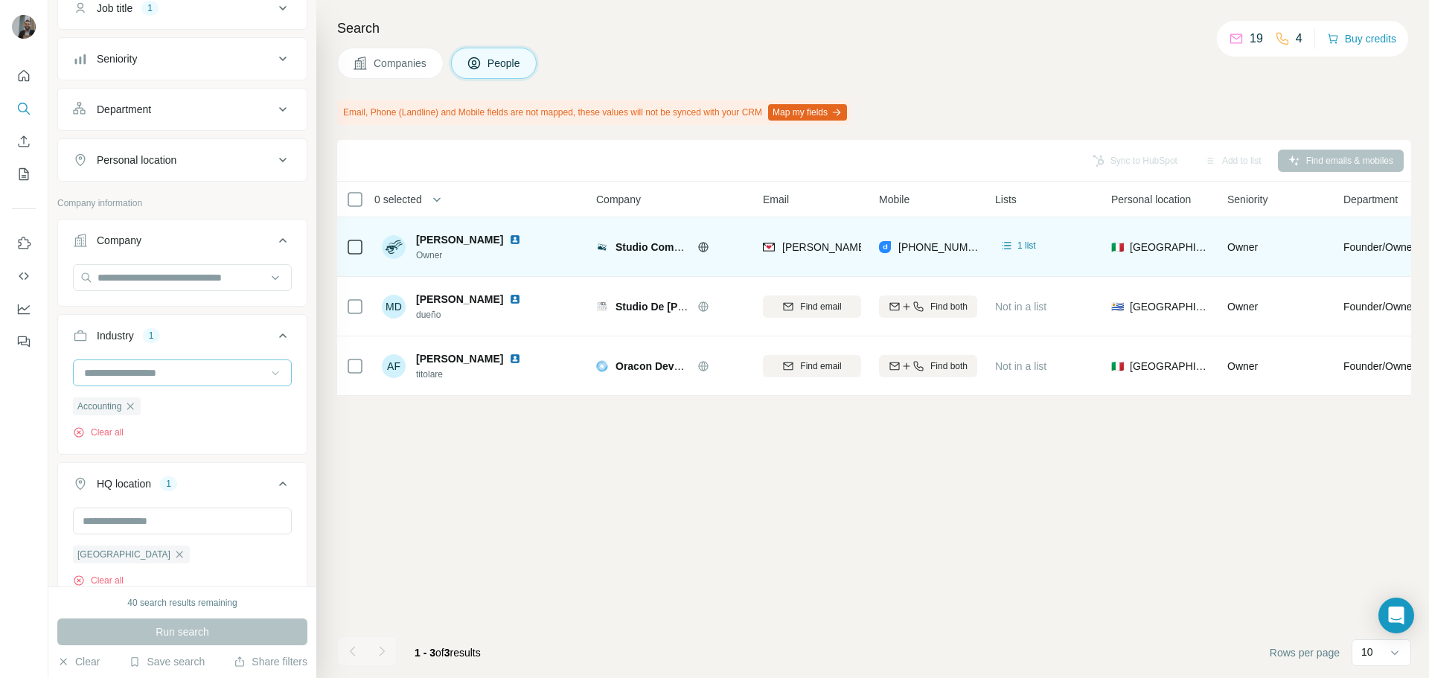
scroll to position [149, 0]
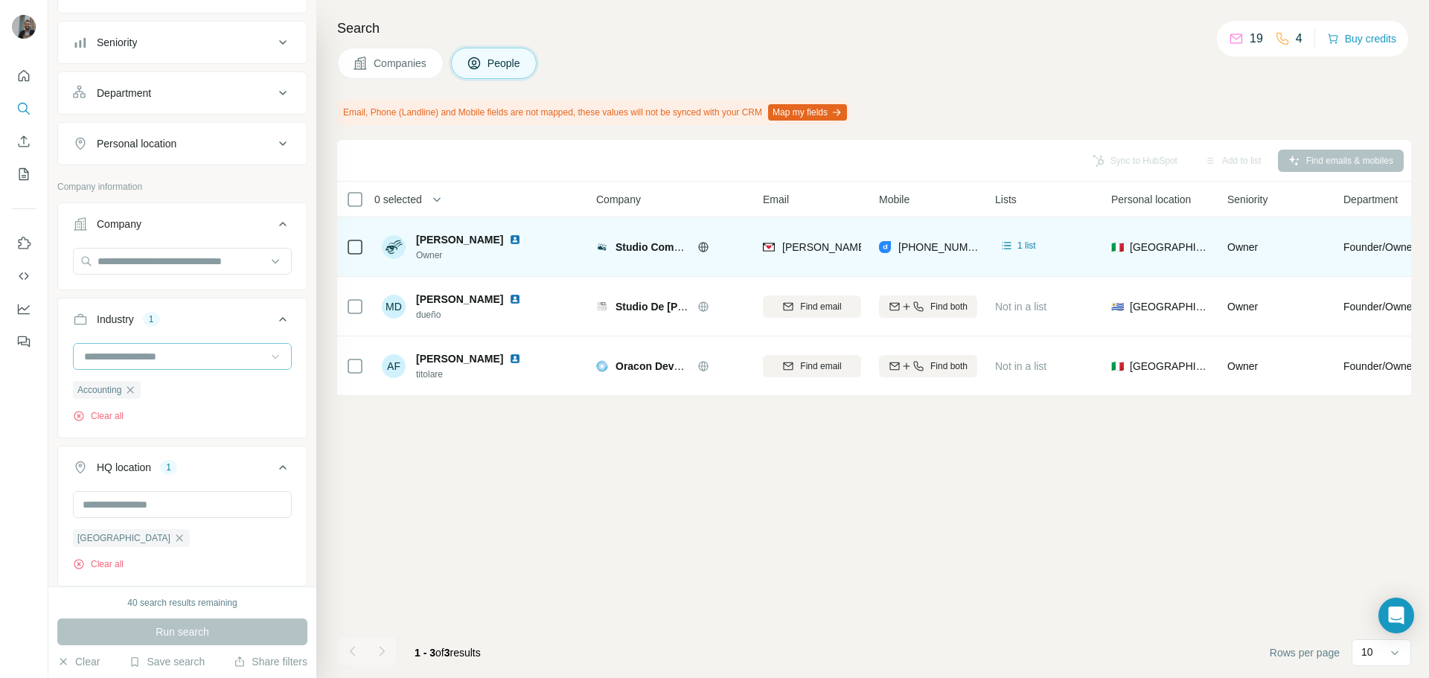
click at [269, 353] on icon at bounding box center [275, 356] width 15 height 15
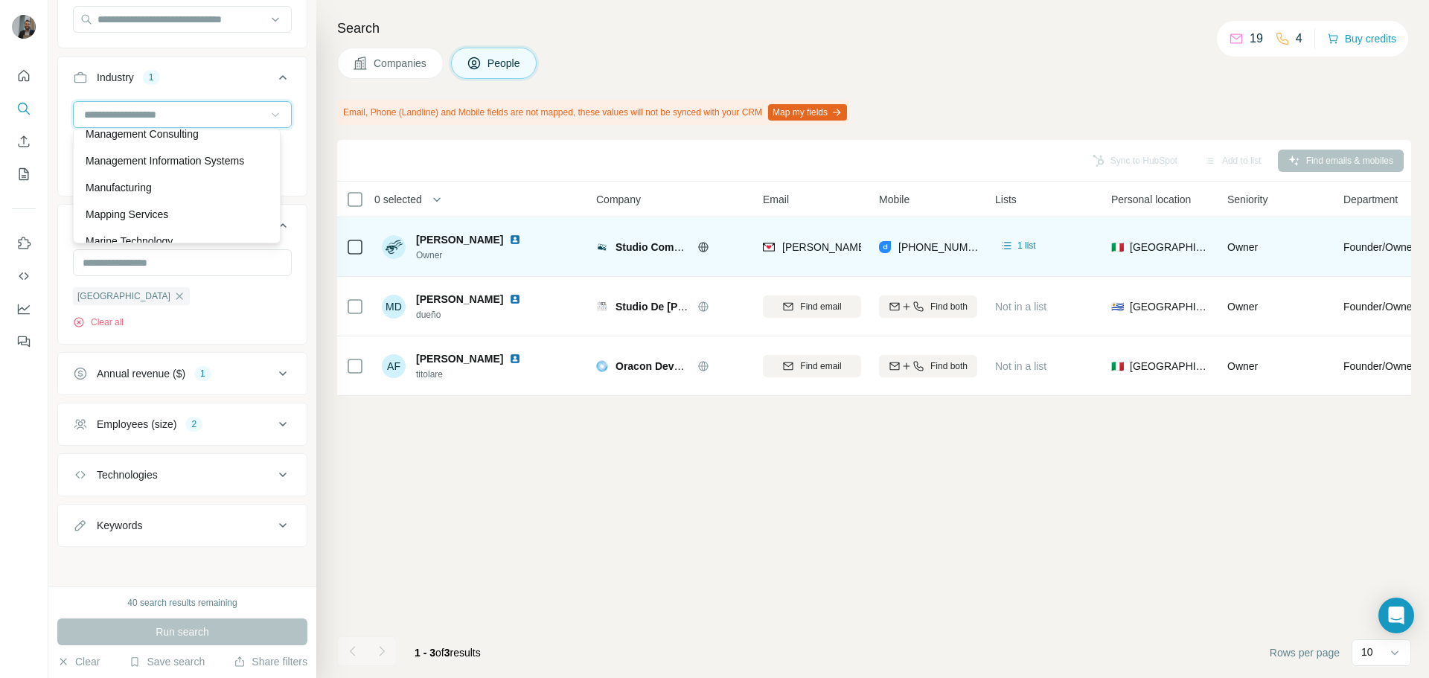
scroll to position [393, 0]
click at [277, 418] on icon at bounding box center [283, 422] width 18 height 18
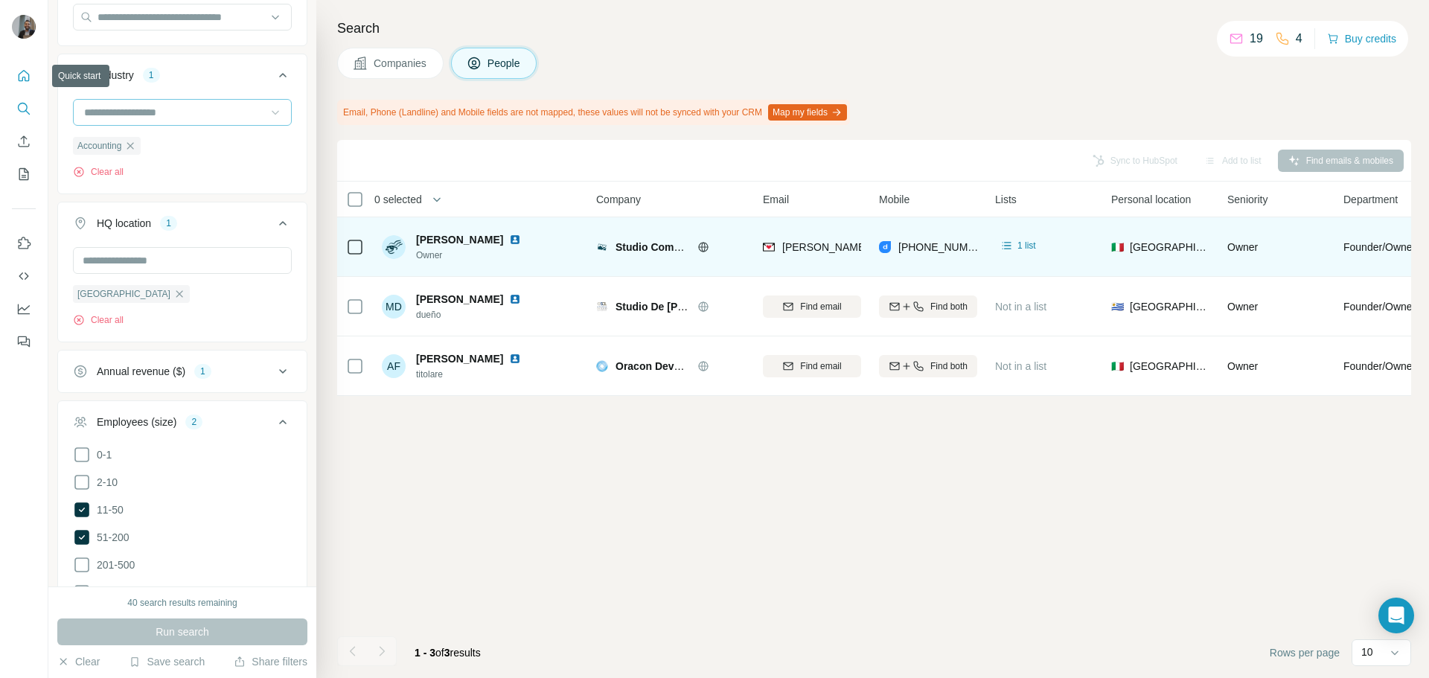
click at [26, 80] on icon "Quick start" at bounding box center [24, 75] width 11 height 11
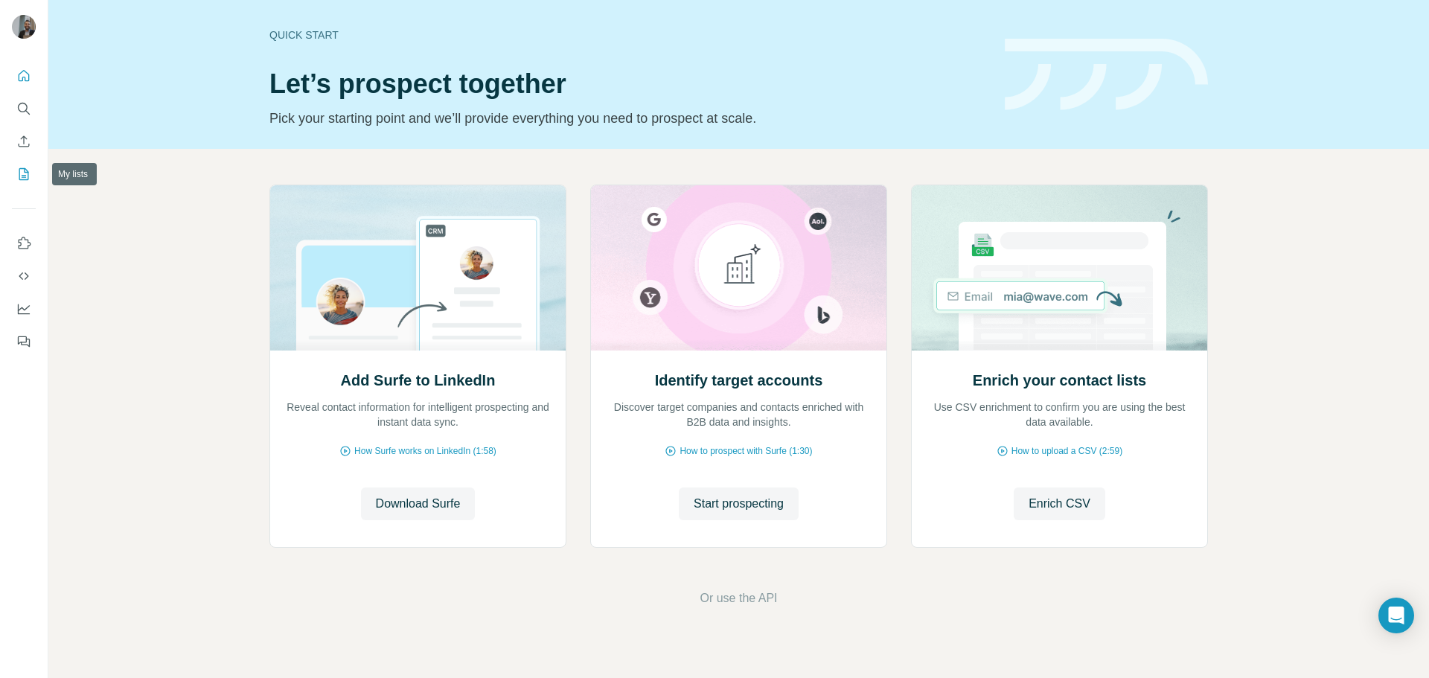
click at [26, 172] on icon "My lists" at bounding box center [25, 173] width 7 height 10
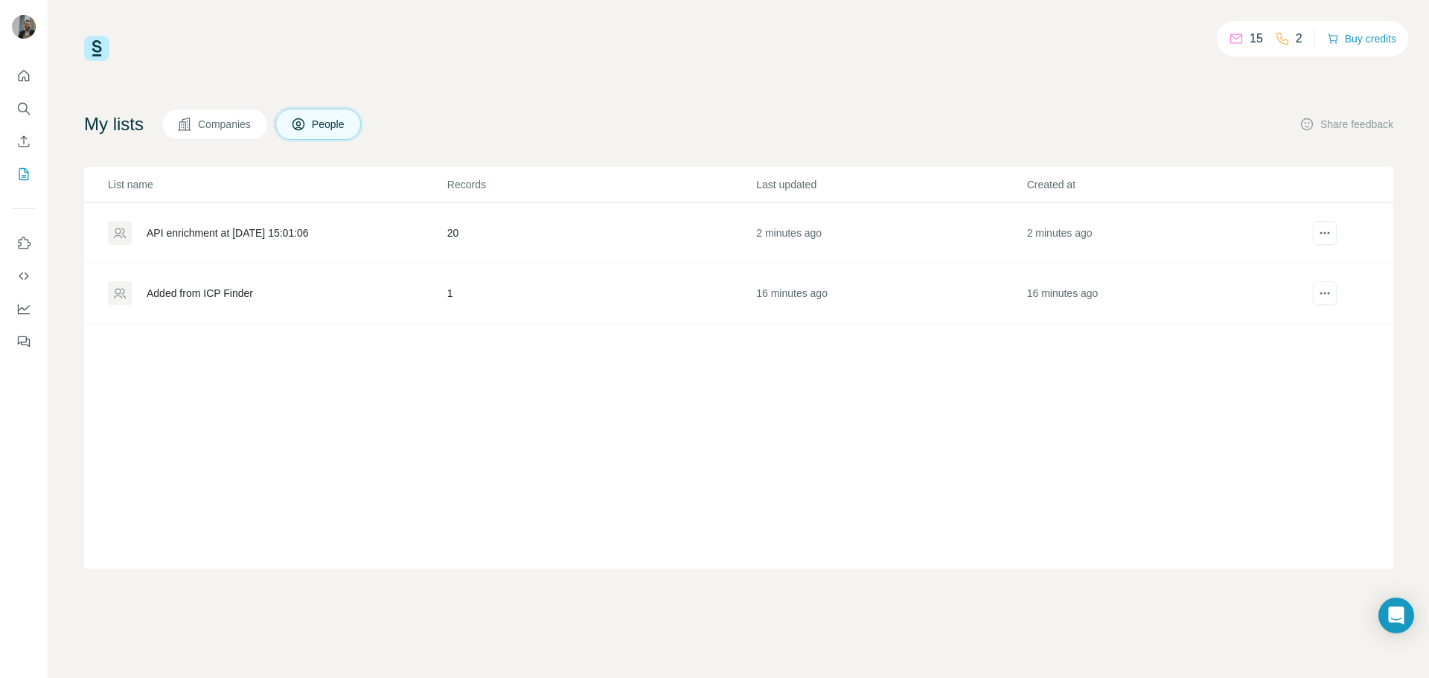
click at [487, 39] on div "15 2 Buy credits" at bounding box center [738, 48] width 1309 height 25
click at [229, 229] on div "API enrichment at [DATE] 15:01:06" at bounding box center [228, 232] width 162 height 15
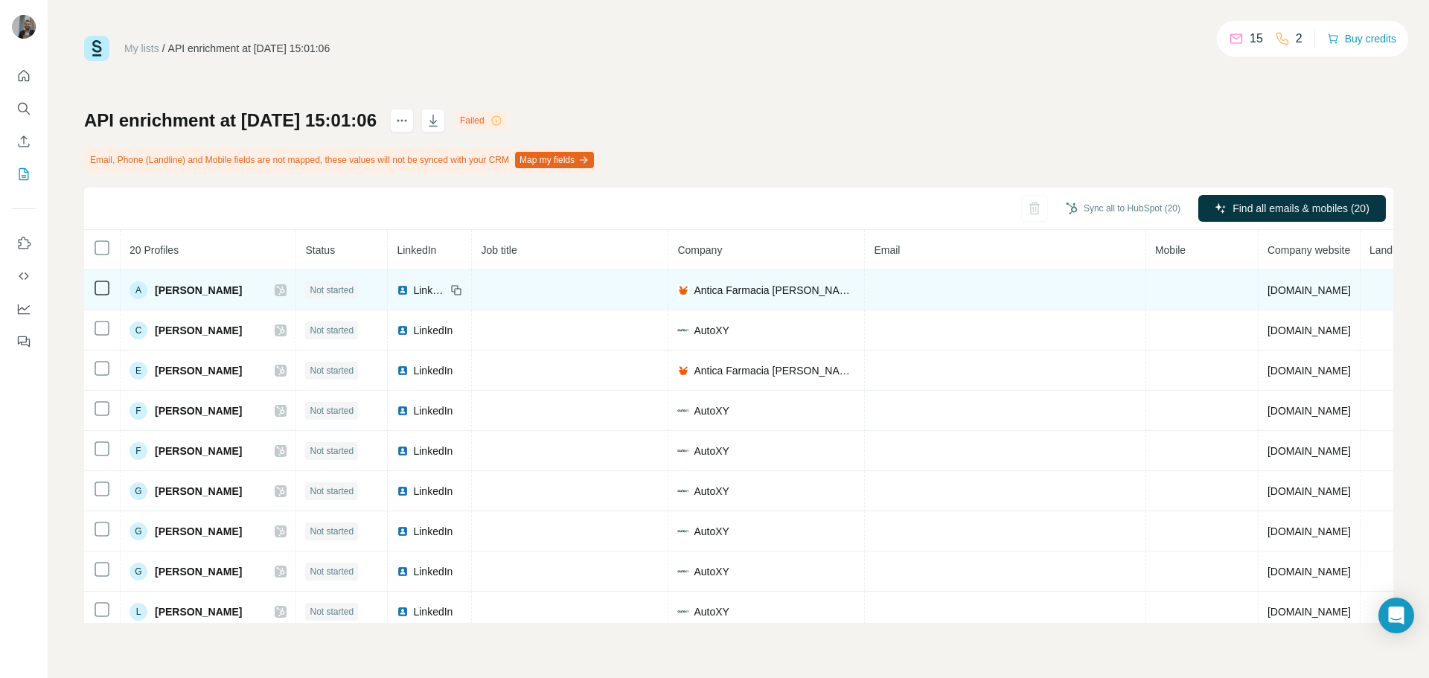
click at [865, 298] on td "Antica Farmacia [PERSON_NAME]" at bounding box center [766, 290] width 196 height 40
click at [188, 290] on span "[PERSON_NAME]" at bounding box center [198, 290] width 87 height 15
click at [763, 292] on span "Antica Farmacia [PERSON_NAME]" at bounding box center [774, 290] width 161 height 15
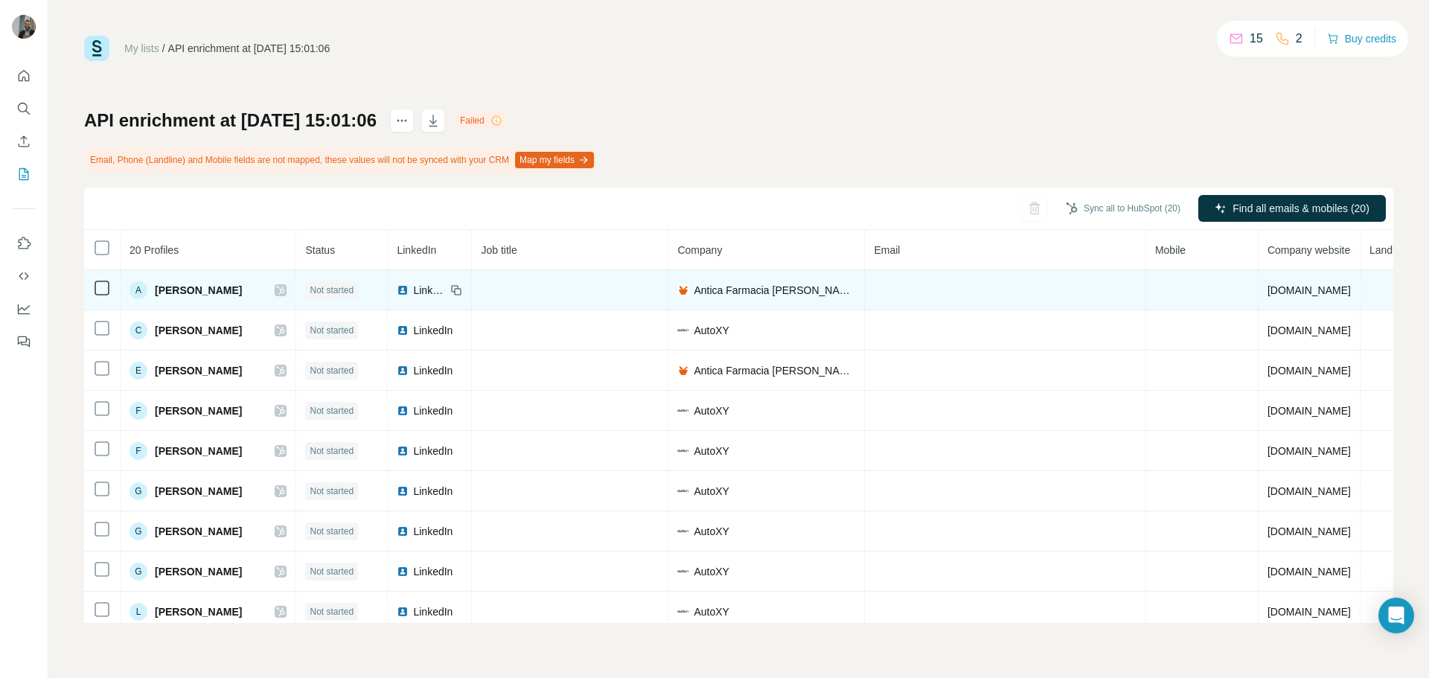
click at [1267, 294] on span "[DOMAIN_NAME]" at bounding box center [1308, 290] width 83 height 12
click at [169, 289] on span "[PERSON_NAME]" at bounding box center [198, 290] width 87 height 15
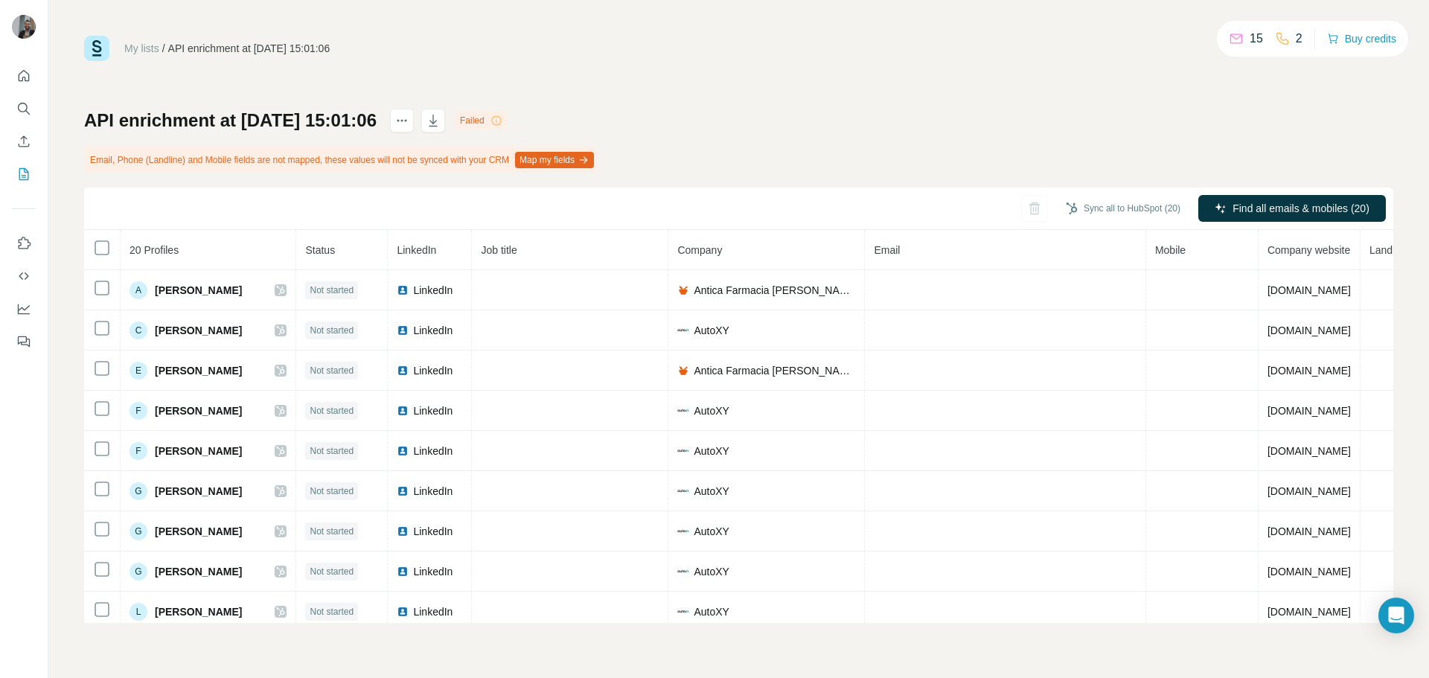
click at [1243, 114] on div "API enrichment at [DATE] 15:01:06 Failed Email, Phone (Landline) and Mobile fie…" at bounding box center [738, 366] width 1309 height 514
click at [28, 172] on icon "My lists" at bounding box center [25, 173] width 7 height 10
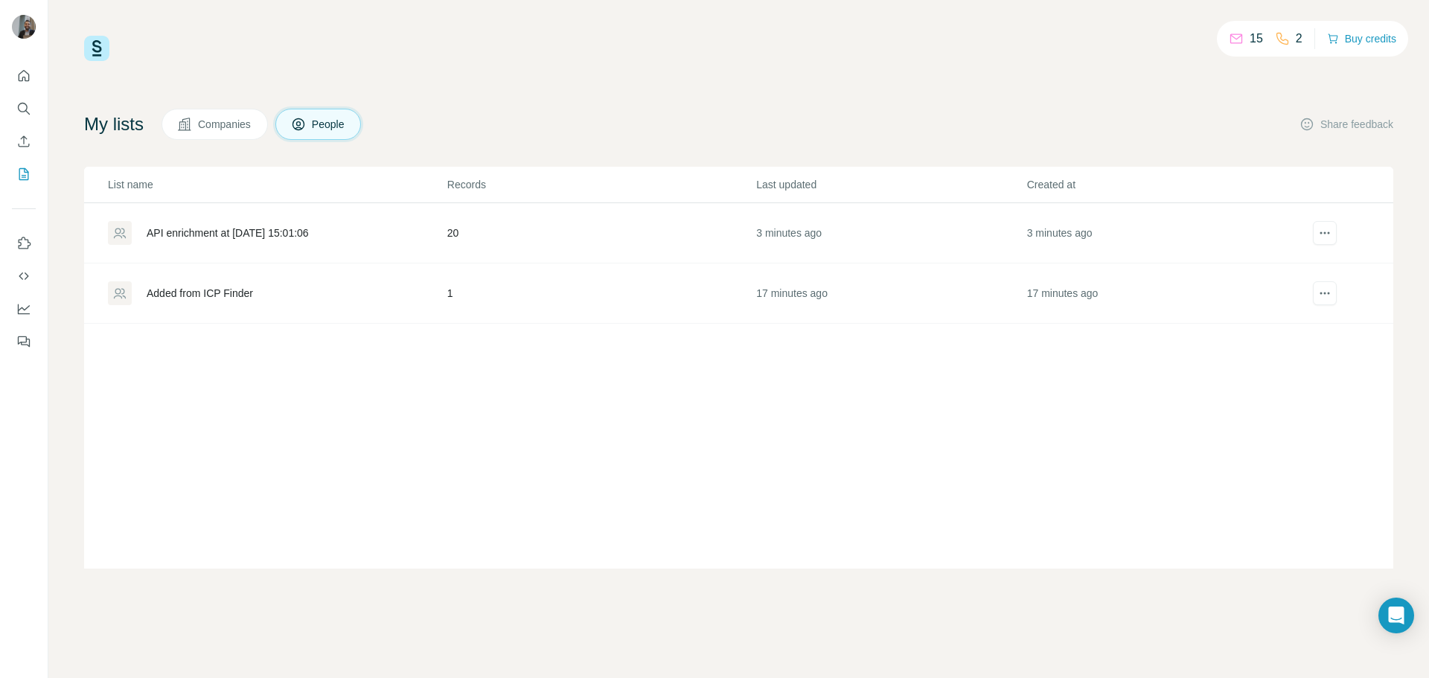
click at [1037, 446] on div "List name Records Last updated Created at API enrichment at [DATE] 15:01:06 20 …" at bounding box center [738, 368] width 1309 height 402
click at [299, 225] on div "API enrichment at [DATE] 15:01:06" at bounding box center [228, 232] width 162 height 15
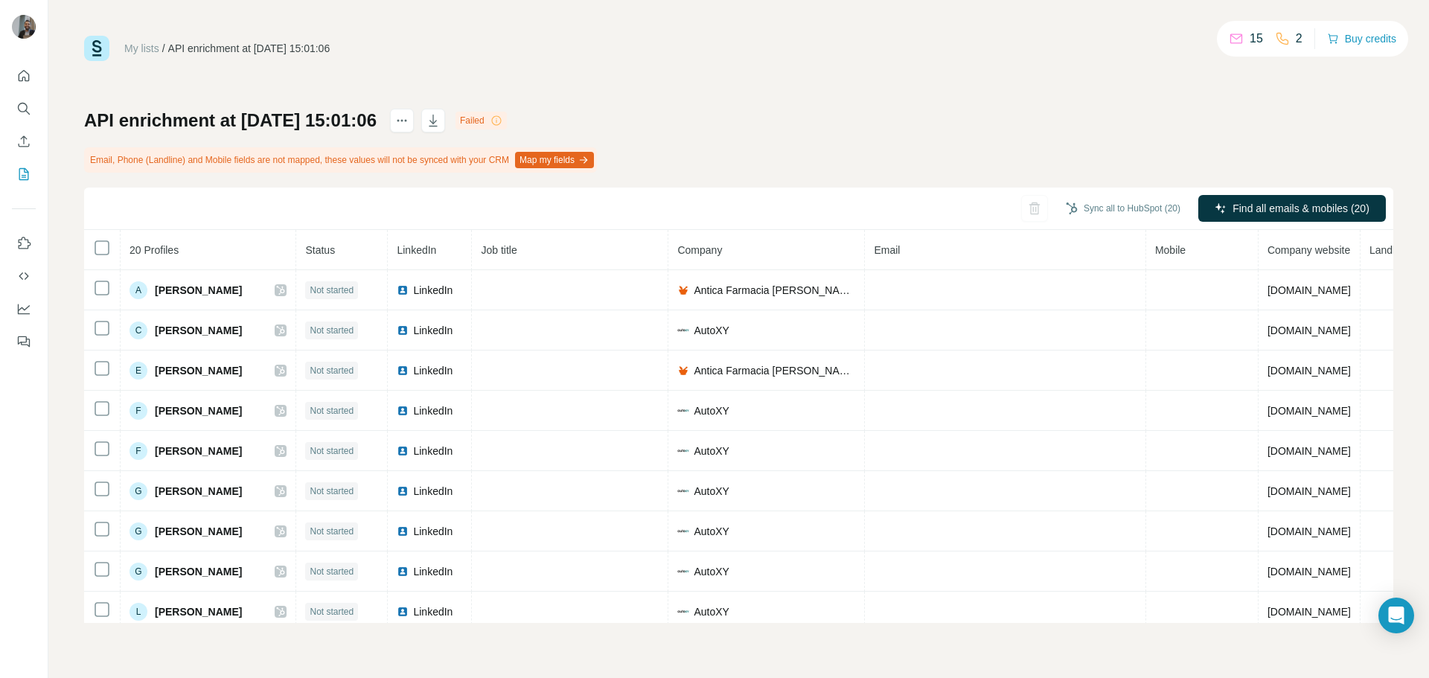
click at [663, 53] on div "My lists / API enrichment at [DATE] 15:01:06 15 2 Buy credits" at bounding box center [738, 48] width 1309 height 25
click at [25, 82] on icon "Quick start" at bounding box center [23, 75] width 15 height 15
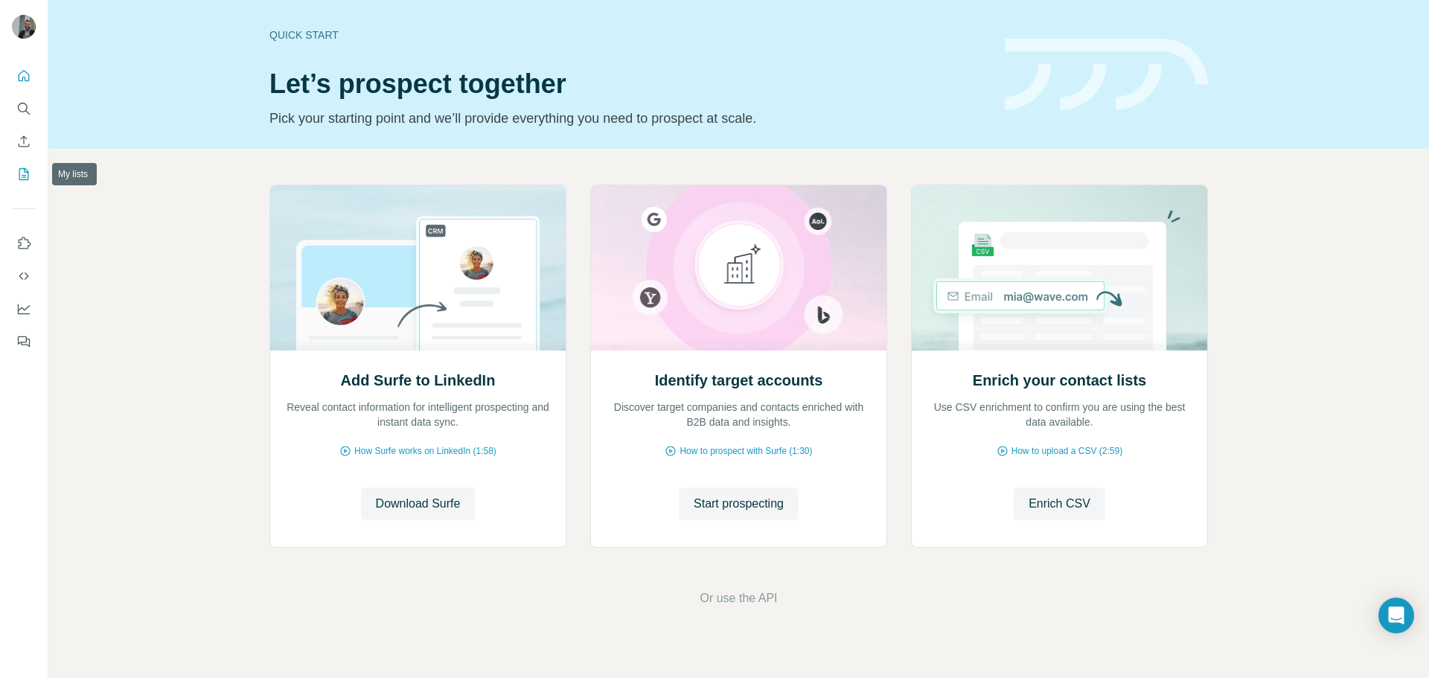
click at [24, 170] on icon "My lists" at bounding box center [23, 174] width 15 height 15
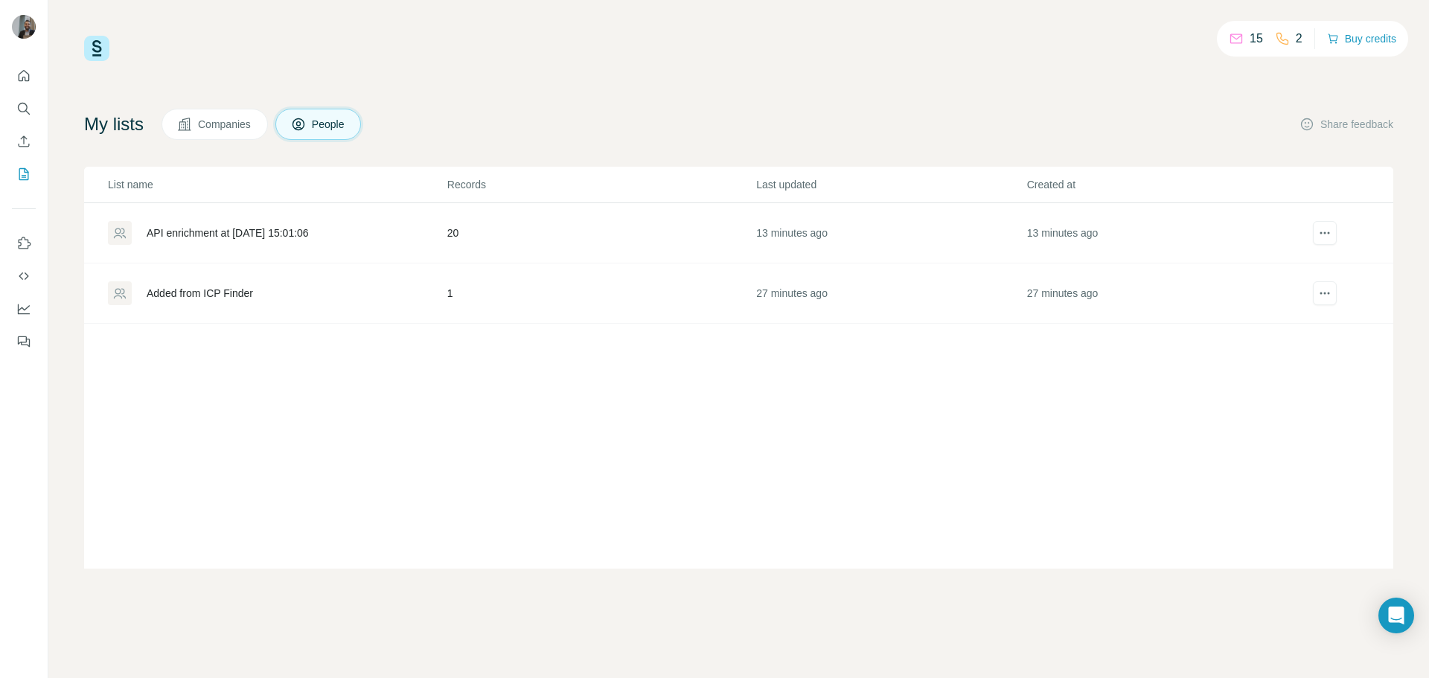
click at [230, 234] on div "API enrichment at [DATE] 15:01:06" at bounding box center [228, 232] width 162 height 15
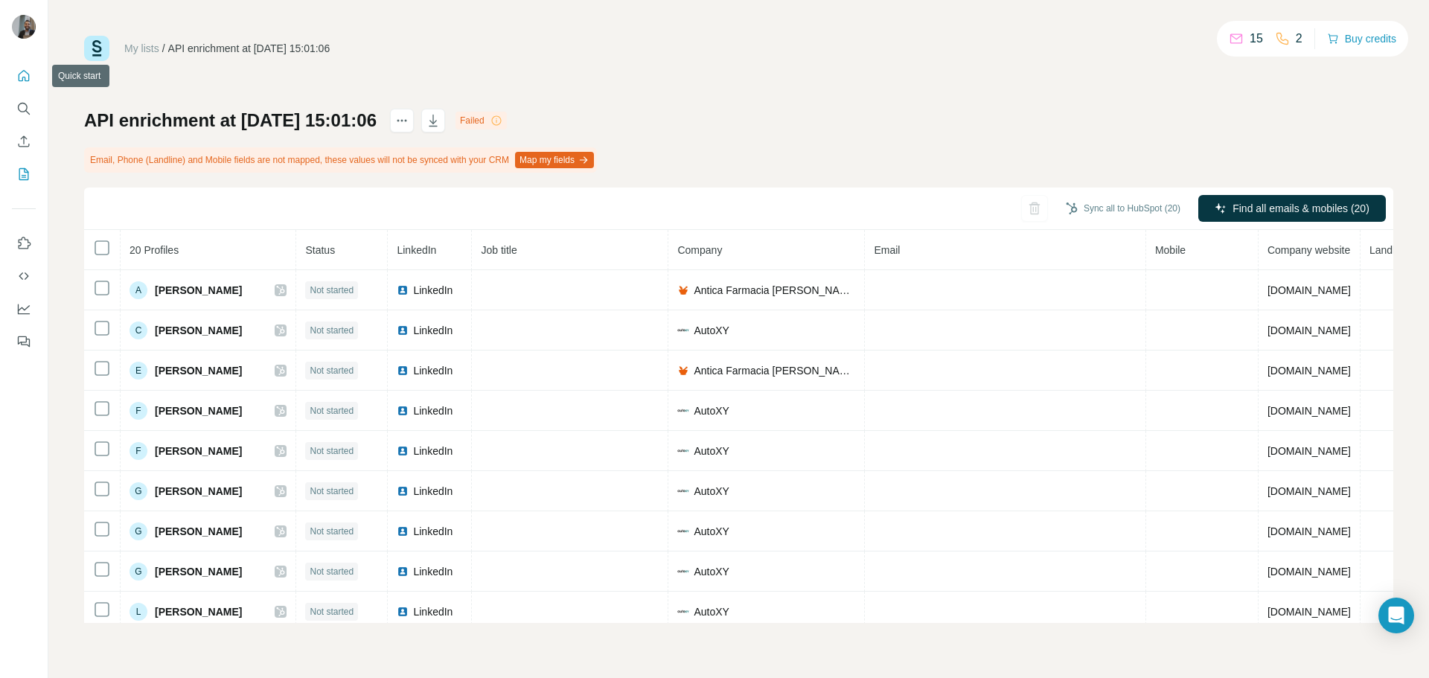
click at [28, 80] on icon "Quick start" at bounding box center [23, 75] width 15 height 15
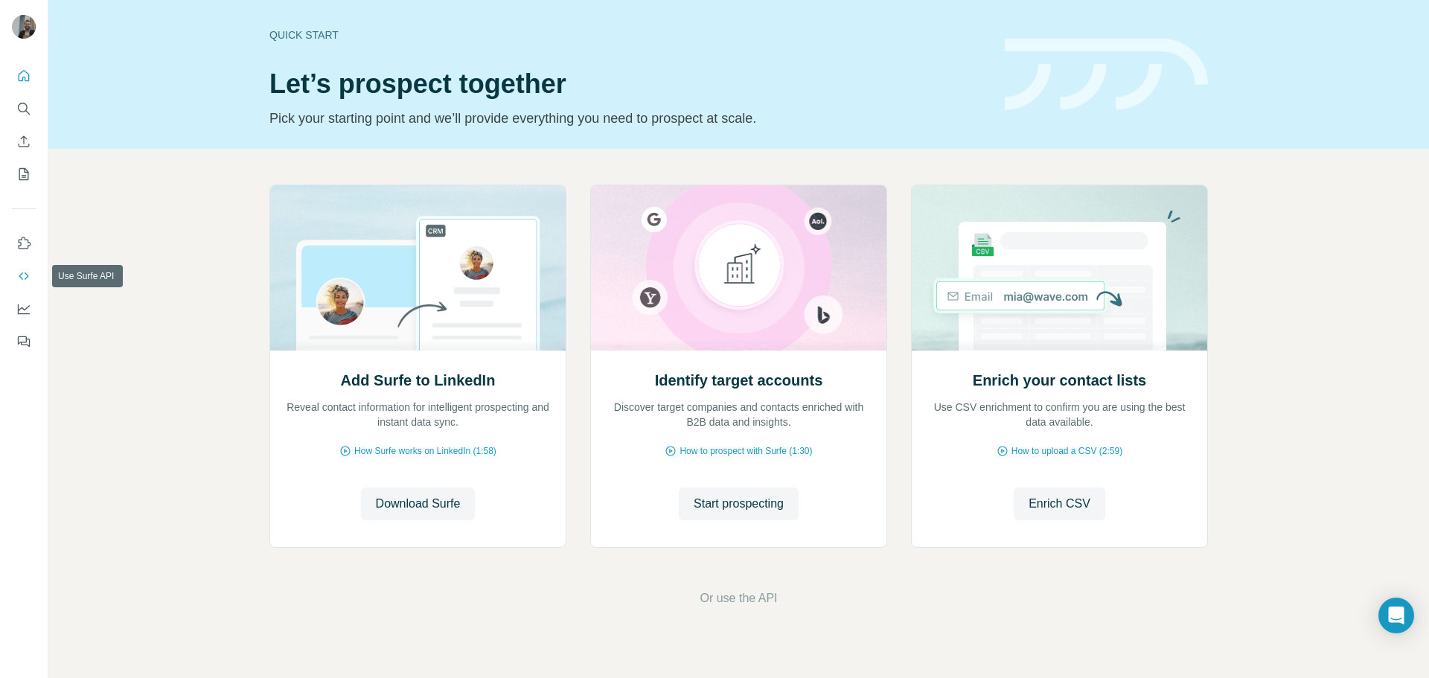
click at [19, 272] on icon "Use Surfe API" at bounding box center [23, 276] width 15 height 15
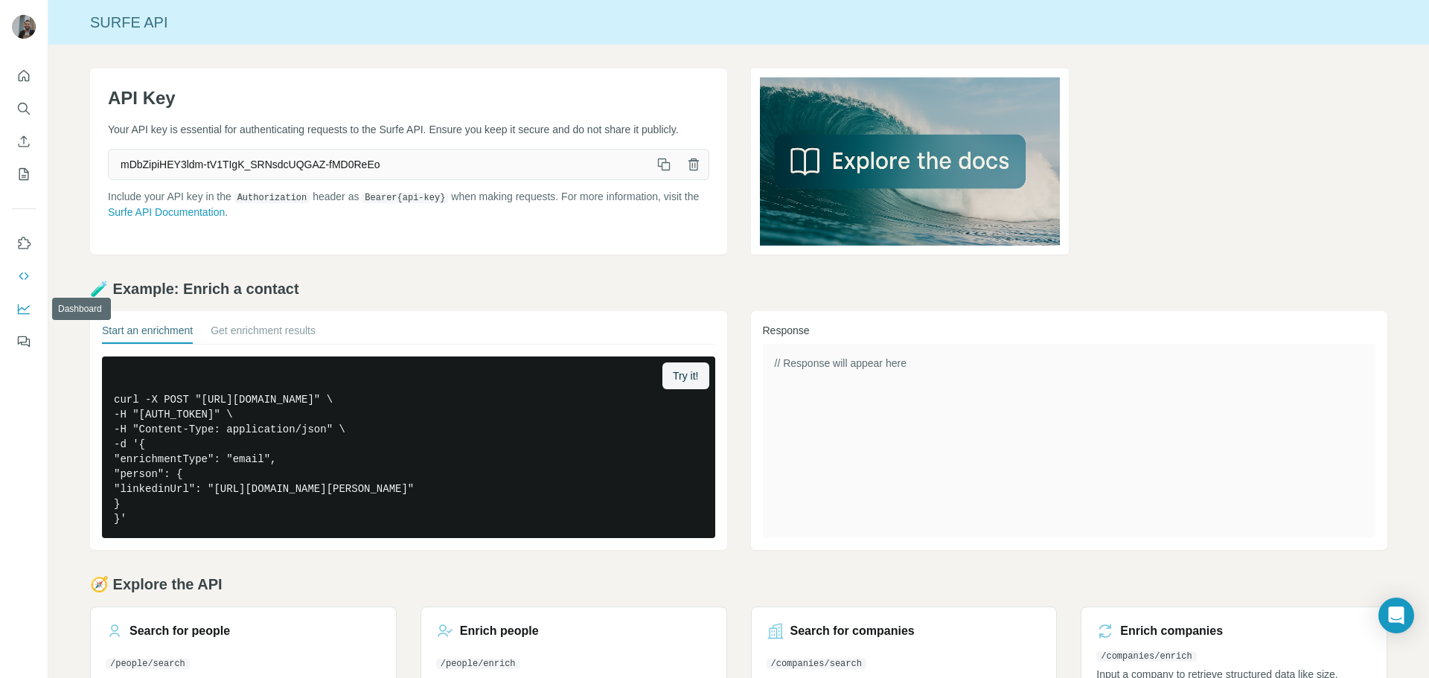
click at [23, 315] on icon "Dashboard" at bounding box center [23, 308] width 15 height 15
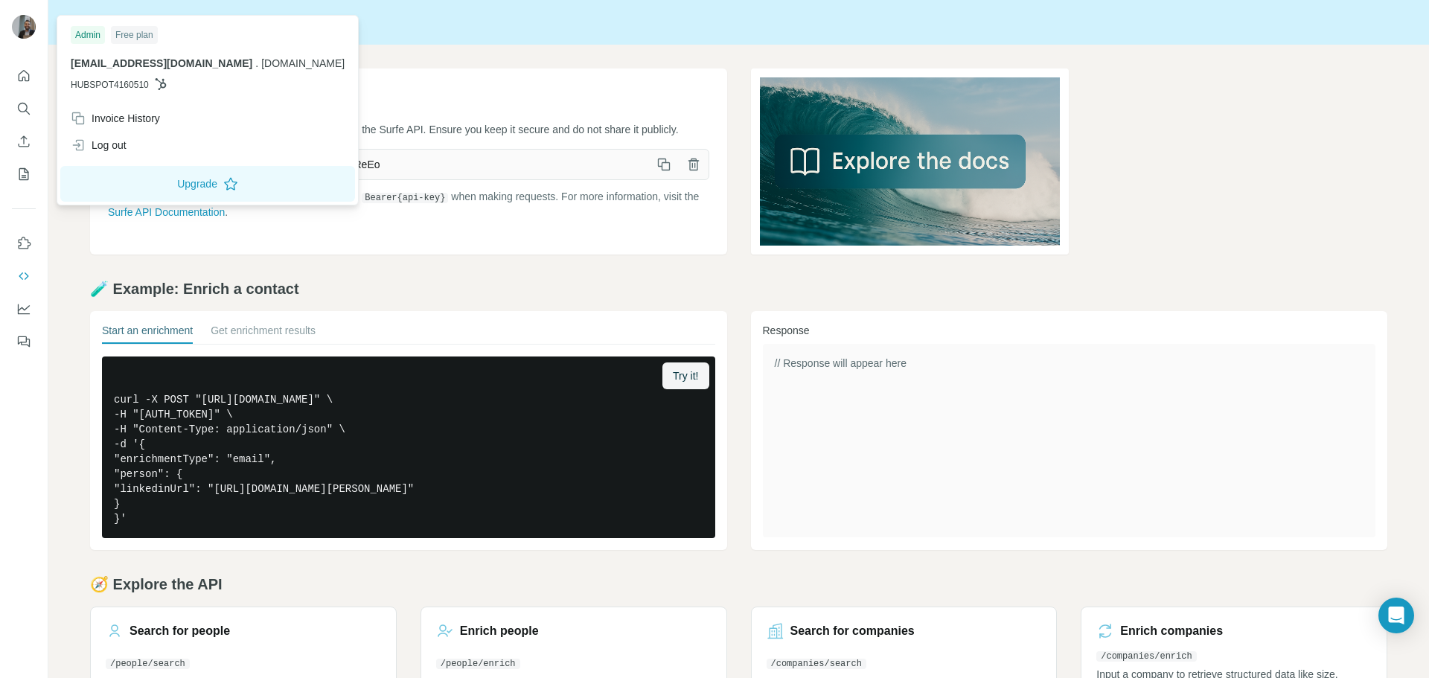
click at [27, 30] on img at bounding box center [24, 27] width 24 height 24
click at [30, 27] on img at bounding box center [24, 27] width 24 height 24
click at [504, 24] on div "Surfe API" at bounding box center [738, 22] width 1380 height 21
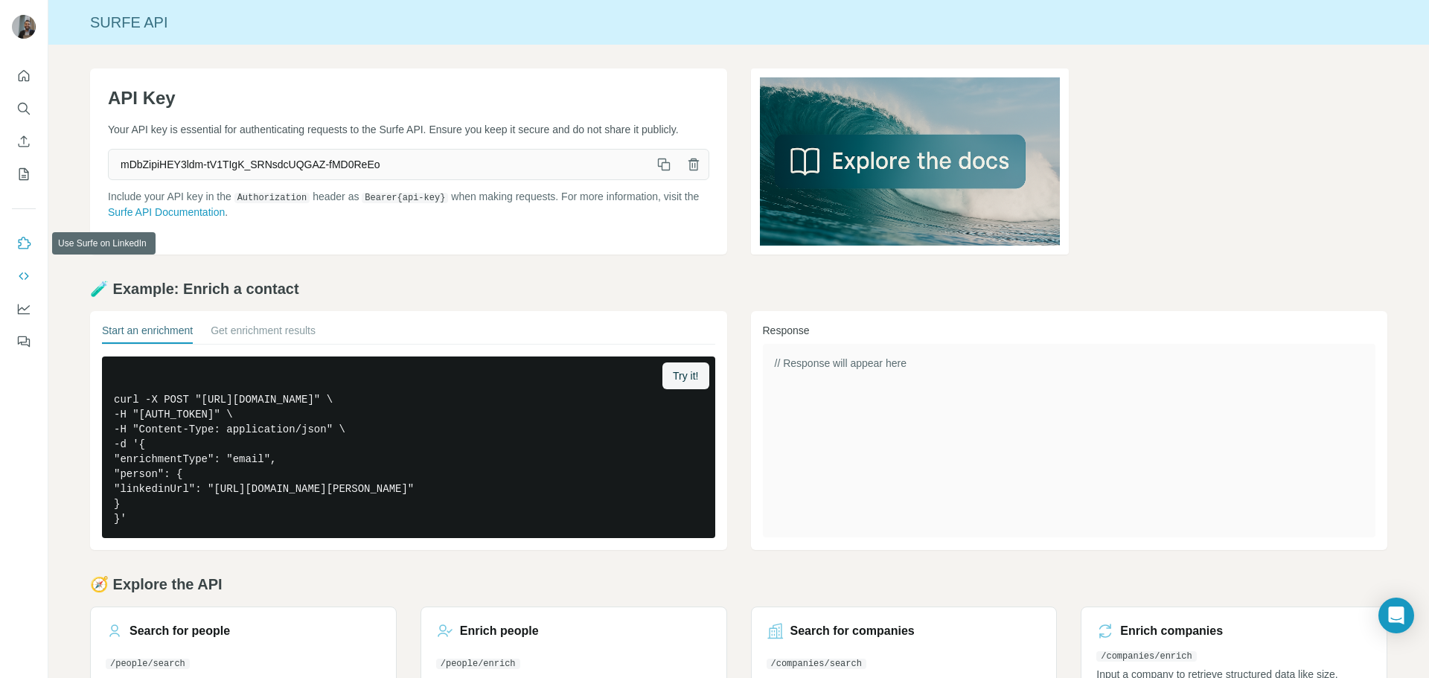
click at [23, 234] on button "Use Surfe on LinkedIn" at bounding box center [24, 243] width 24 height 27
click at [19, 304] on icon "Dashboard" at bounding box center [24, 309] width 12 height 10
